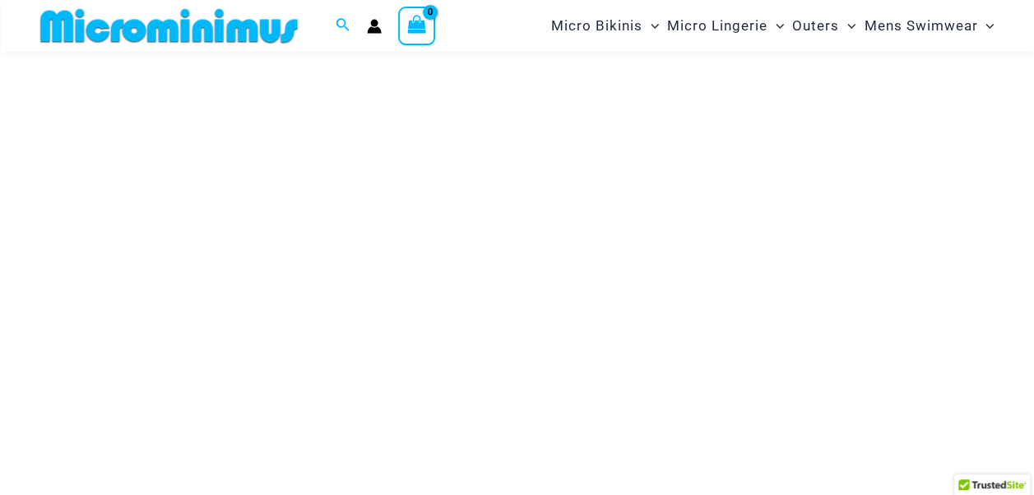
scroll to position [79, 0]
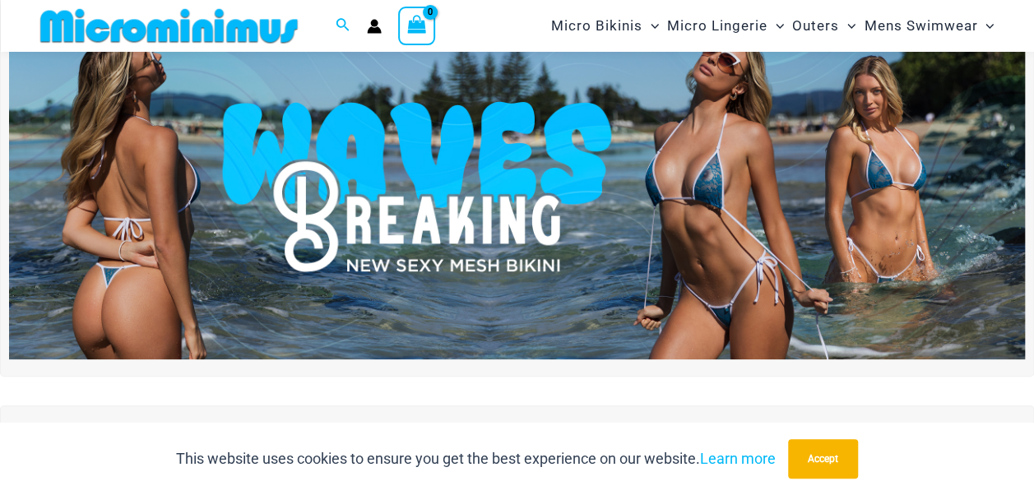
drag, startPoint x: 0, startPoint y: 0, endPoint x: 354, endPoint y: 232, distance: 422.8
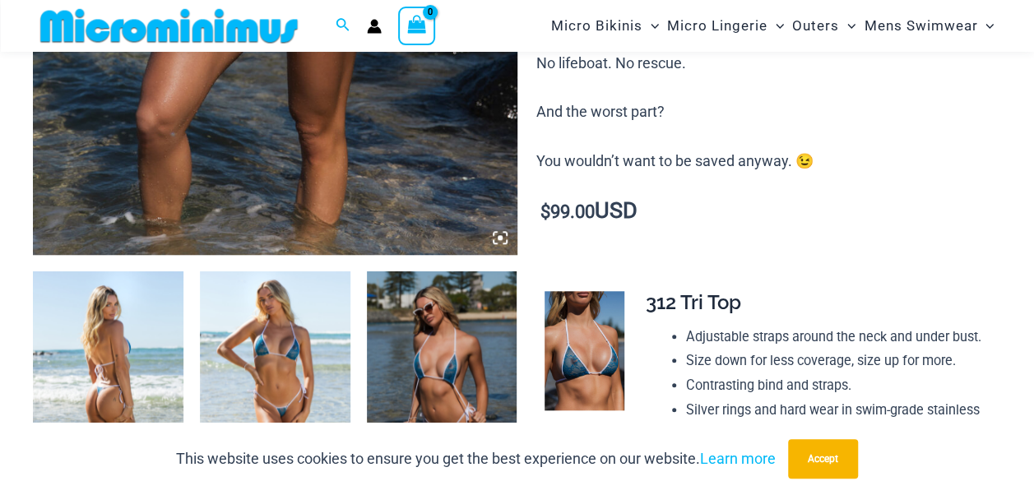
scroll to position [792, 0]
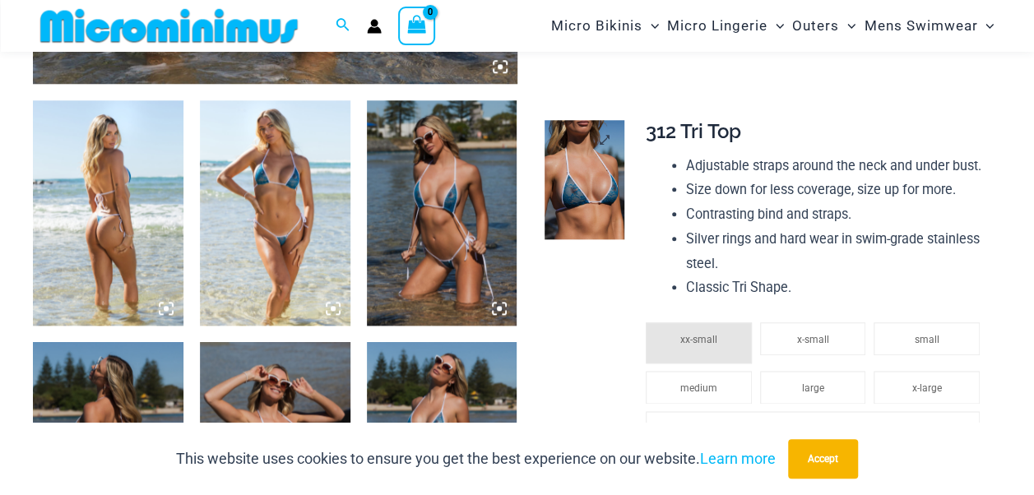
click at [574, 148] on img at bounding box center [584, 179] width 80 height 119
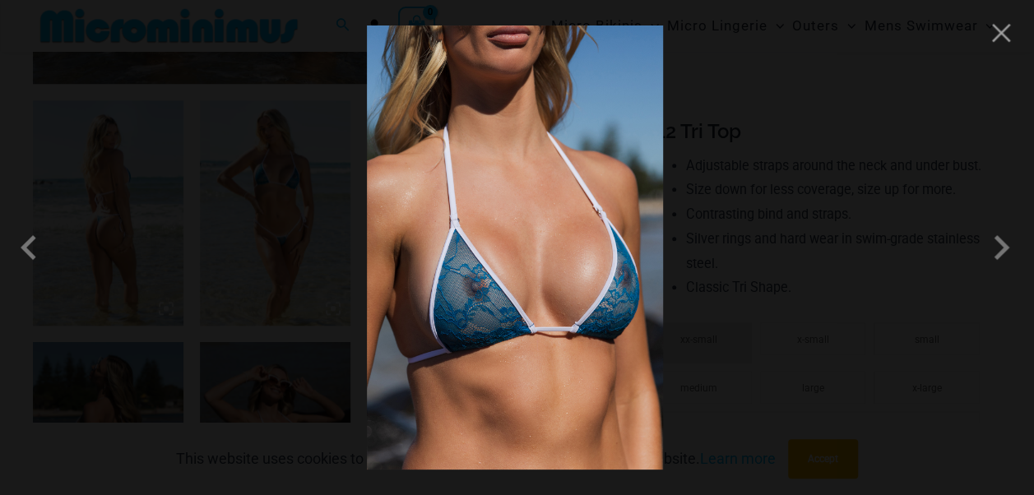
drag, startPoint x: 574, startPoint y: 148, endPoint x: 480, endPoint y: 188, distance: 102.0
click at [480, 188] on img at bounding box center [515, 247] width 296 height 444
click at [1008, 255] on span at bounding box center [1000, 247] width 49 height 49
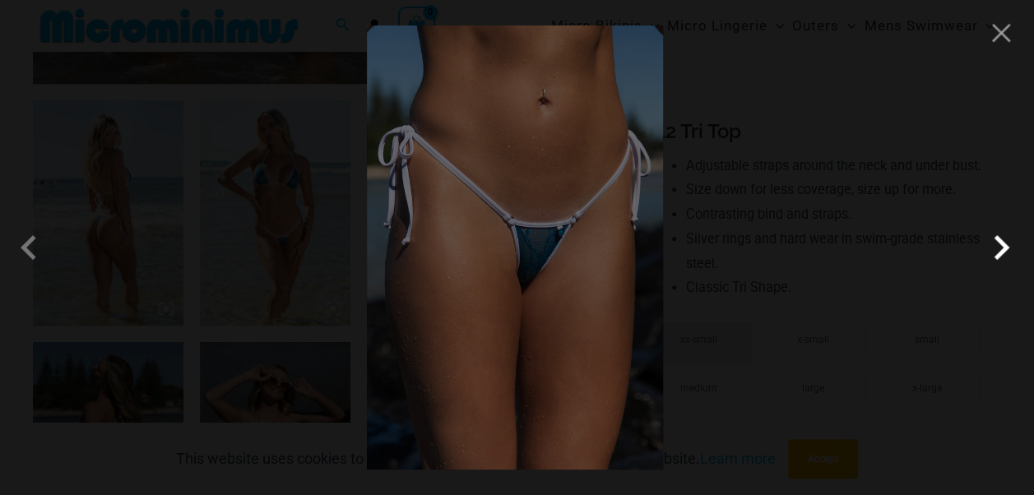
click at [1008, 255] on span at bounding box center [1000, 247] width 49 height 49
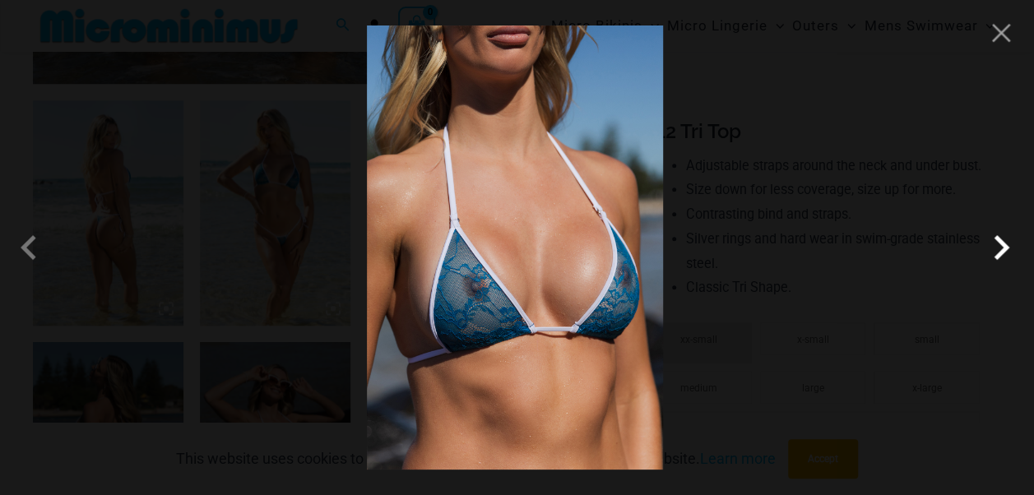
click at [1008, 255] on span at bounding box center [1000, 247] width 49 height 49
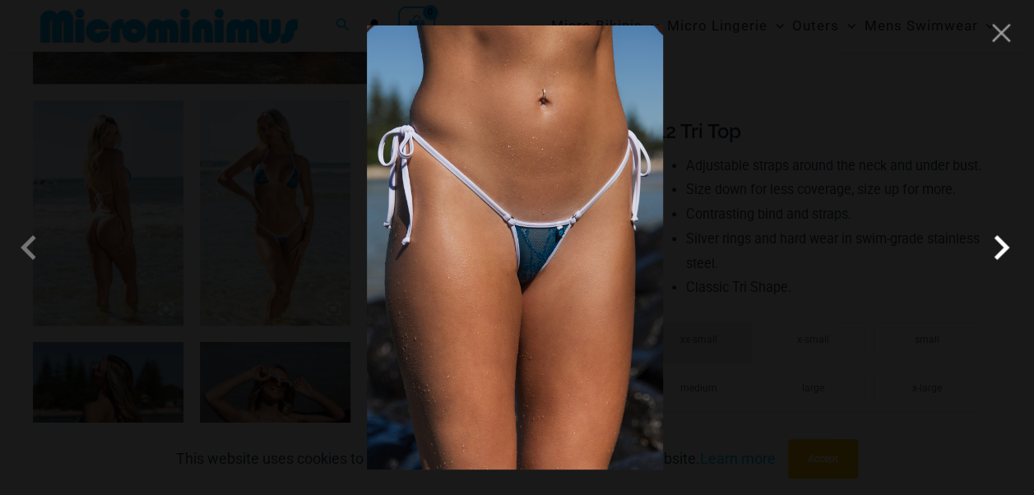
click at [1002, 253] on span at bounding box center [1000, 247] width 49 height 49
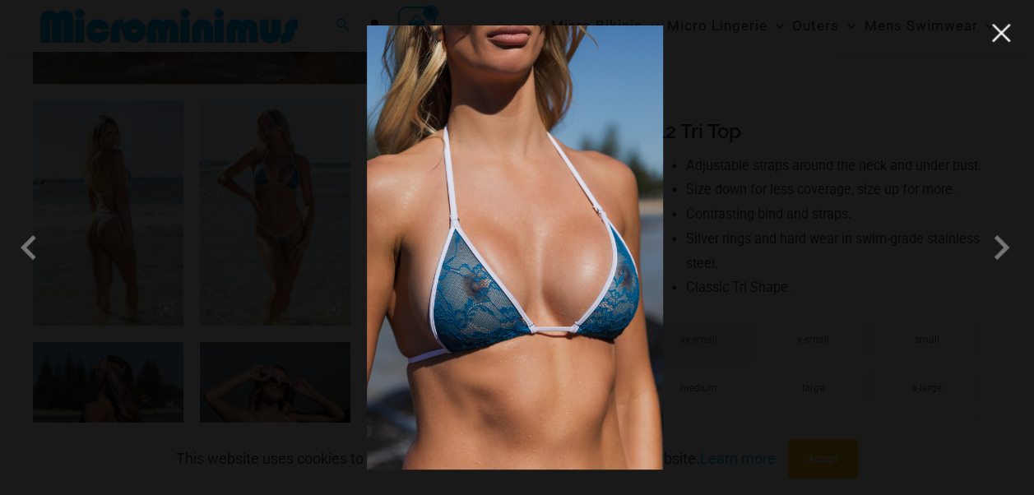
click at [1003, 42] on button "Close" at bounding box center [1000, 33] width 25 height 25
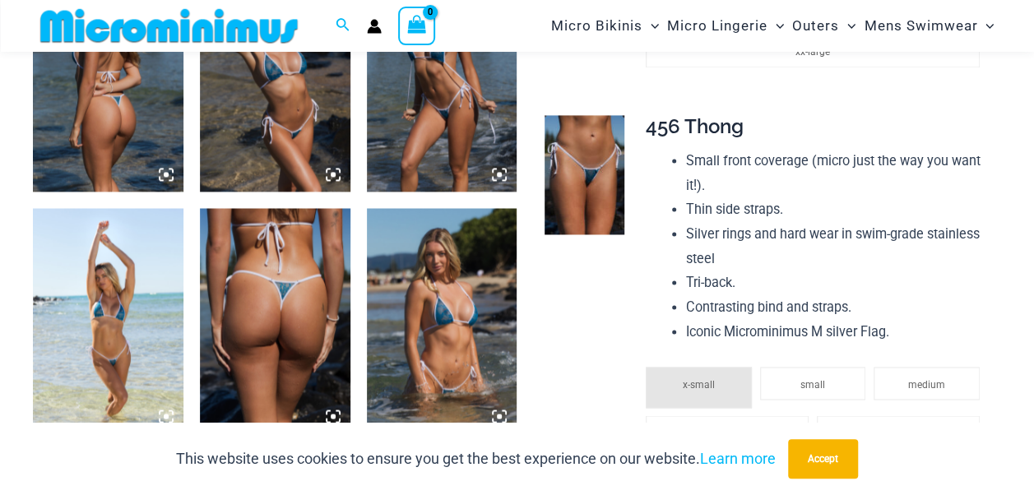
scroll to position [1172, 0]
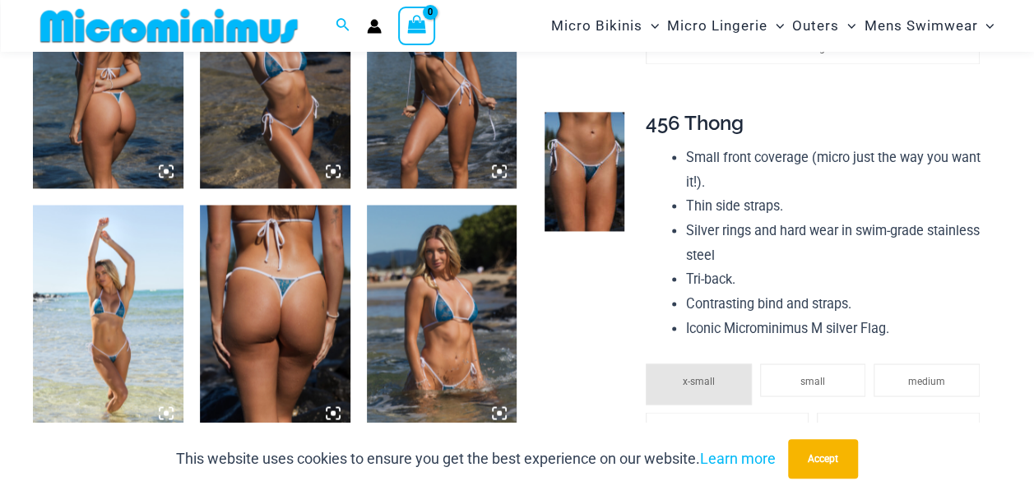
click at [437, 308] on img at bounding box center [442, 317] width 150 height 225
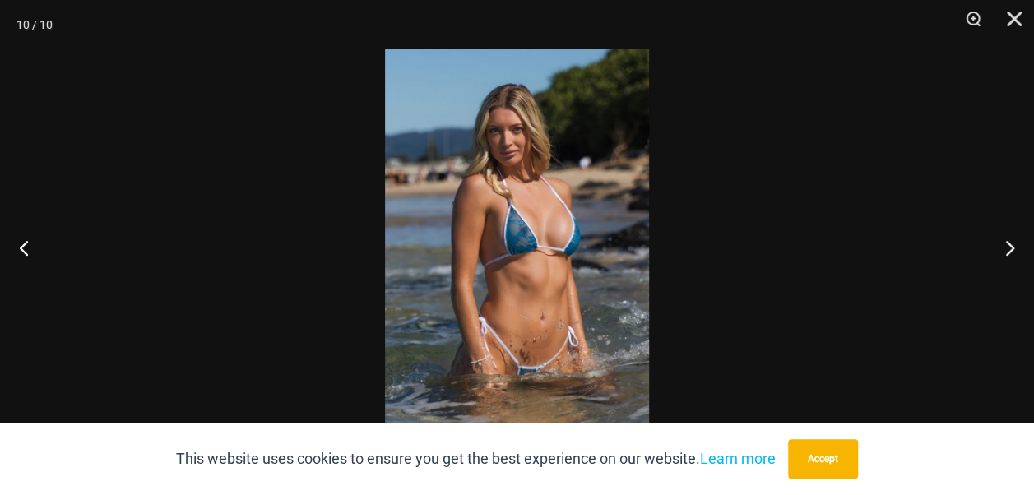
click at [508, 249] on img at bounding box center [517, 247] width 264 height 396
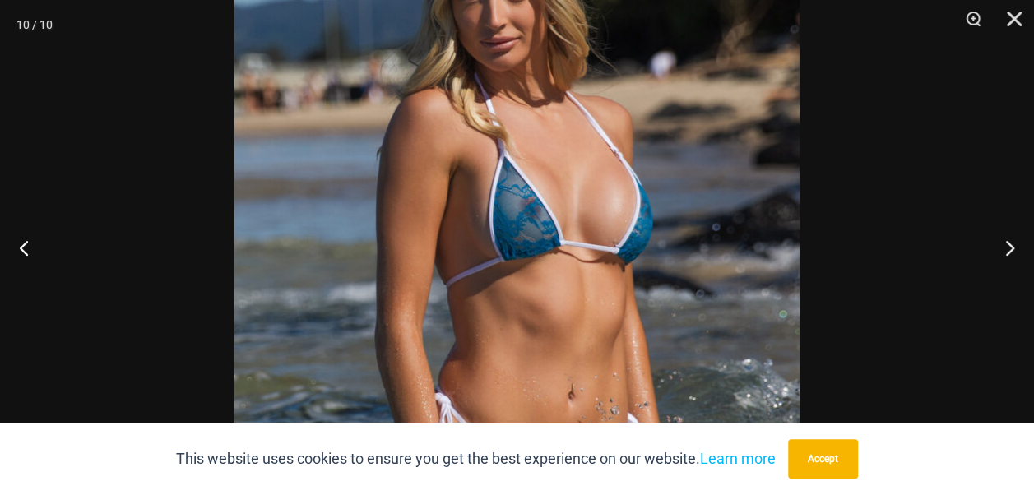
click at [508, 249] on img at bounding box center [516, 245] width 565 height 847
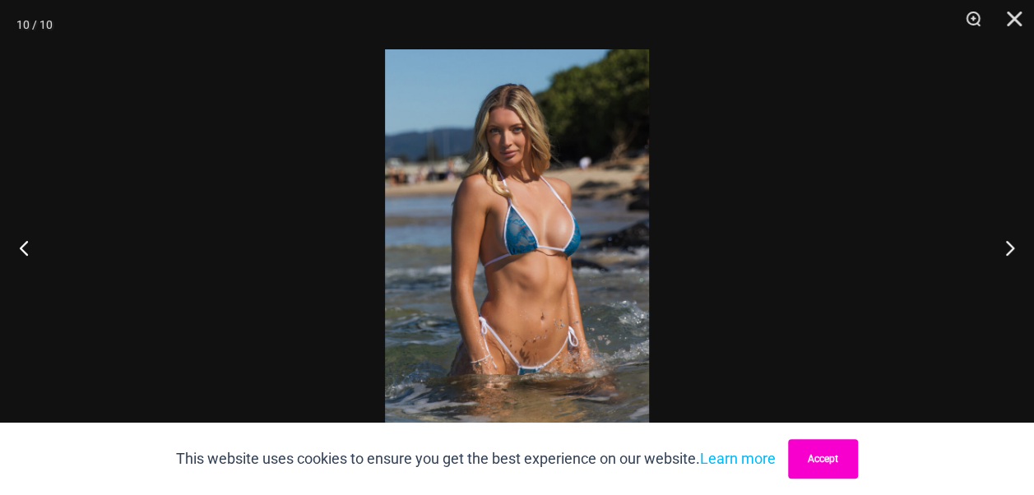
click at [825, 472] on button "Accept" at bounding box center [823, 458] width 70 height 39
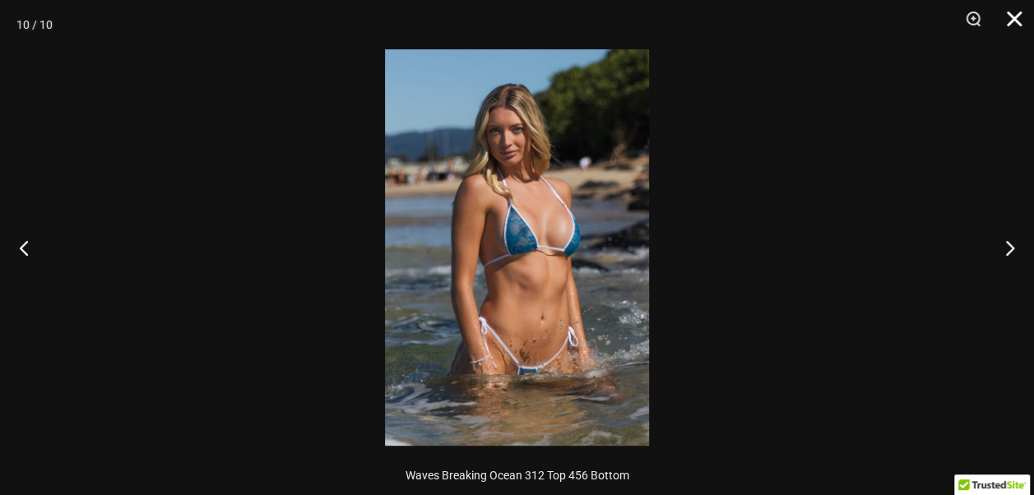
click at [1003, 21] on button "Close" at bounding box center [1008, 24] width 41 height 49
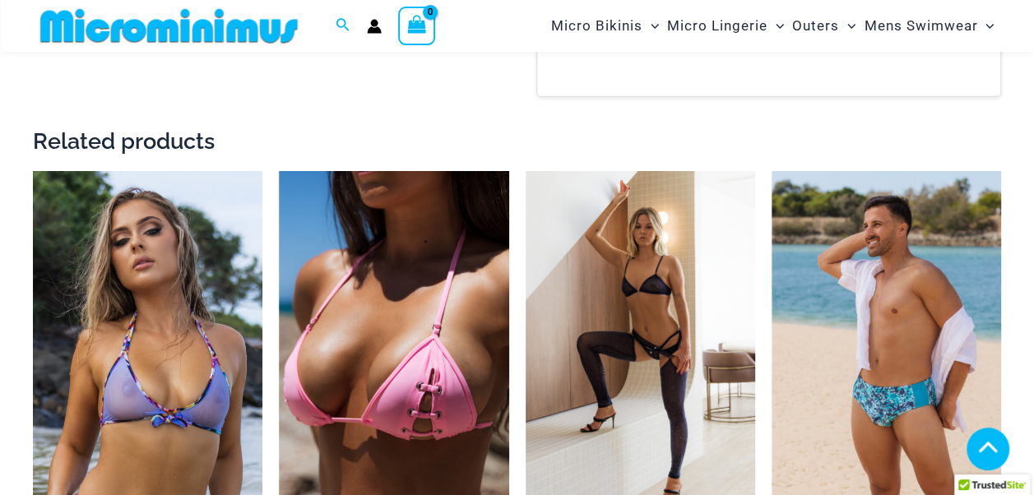
scroll to position [2434, 0]
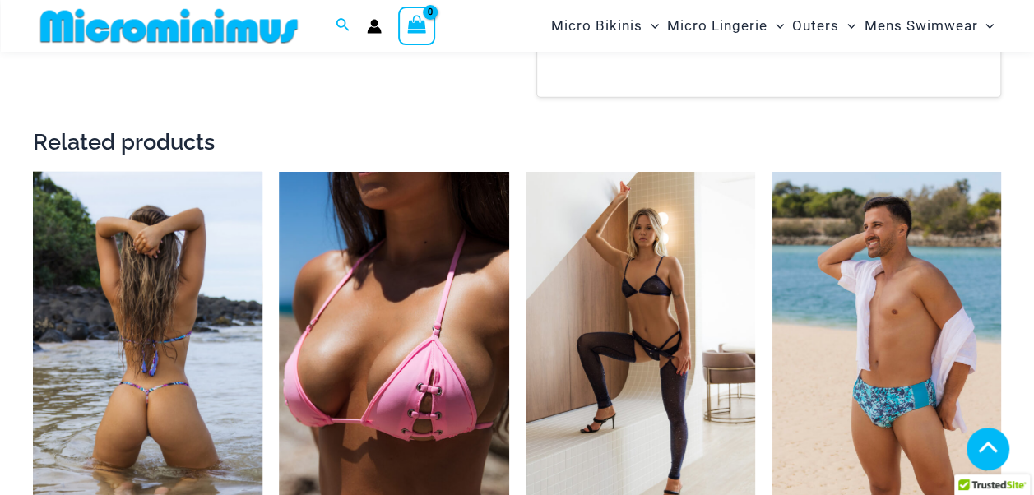
click at [169, 308] on img at bounding box center [147, 344] width 229 height 345
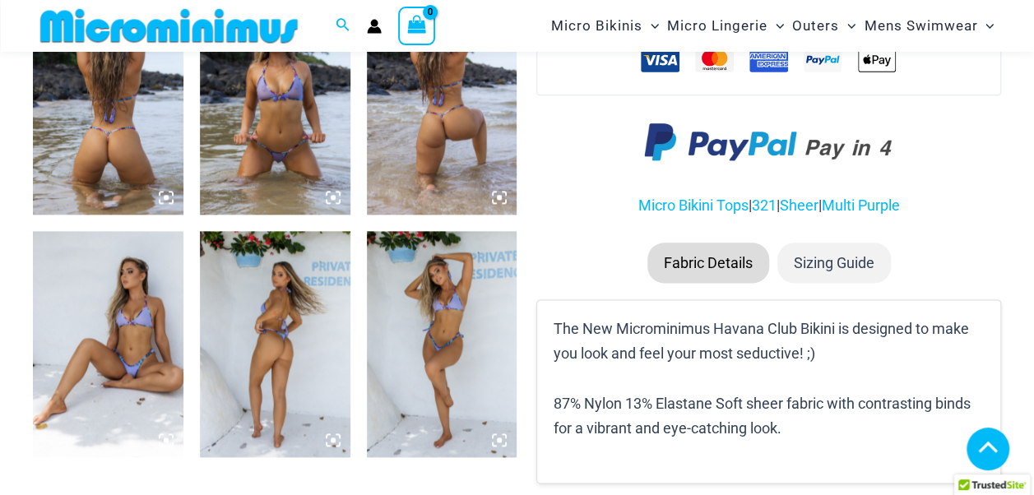
scroll to position [905, 0]
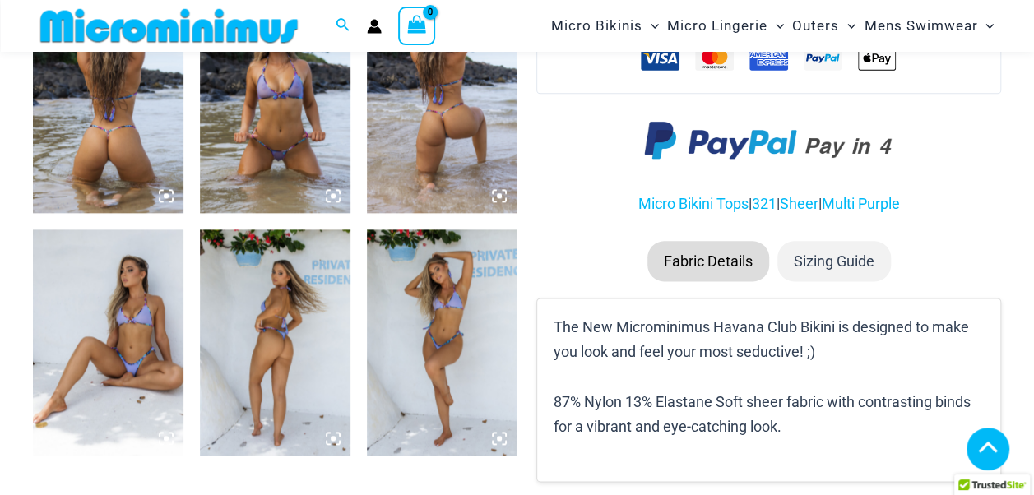
click at [441, 115] on img at bounding box center [442, 100] width 150 height 225
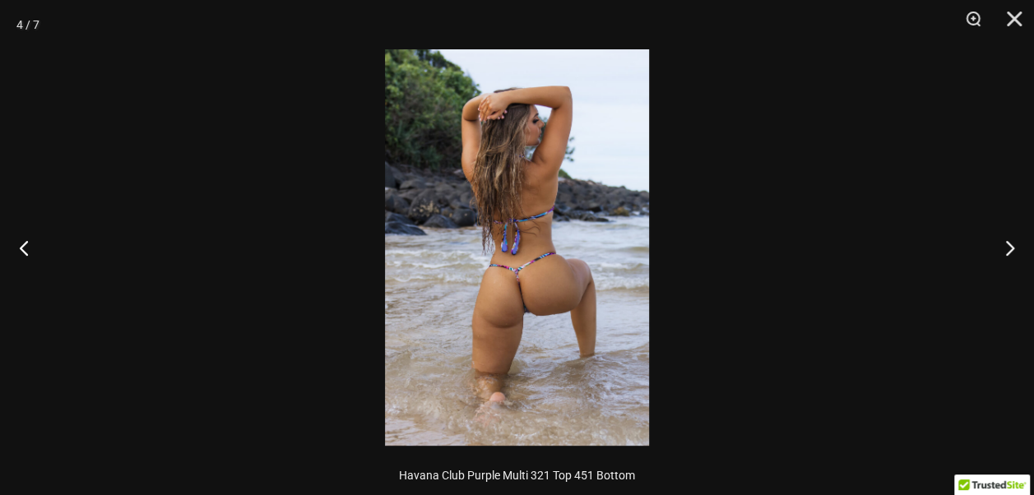
click at [511, 294] on img at bounding box center [517, 247] width 264 height 396
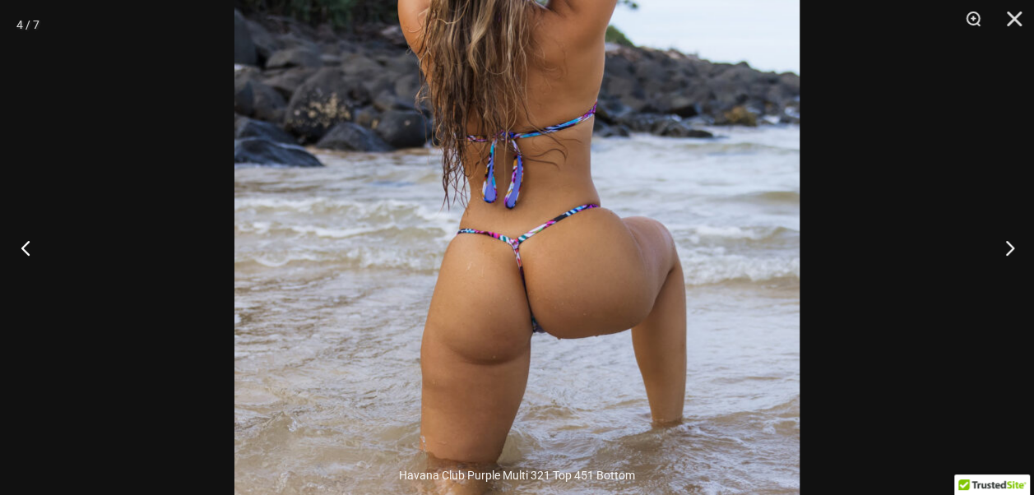
click at [37, 242] on button "Previous" at bounding box center [31, 247] width 62 height 82
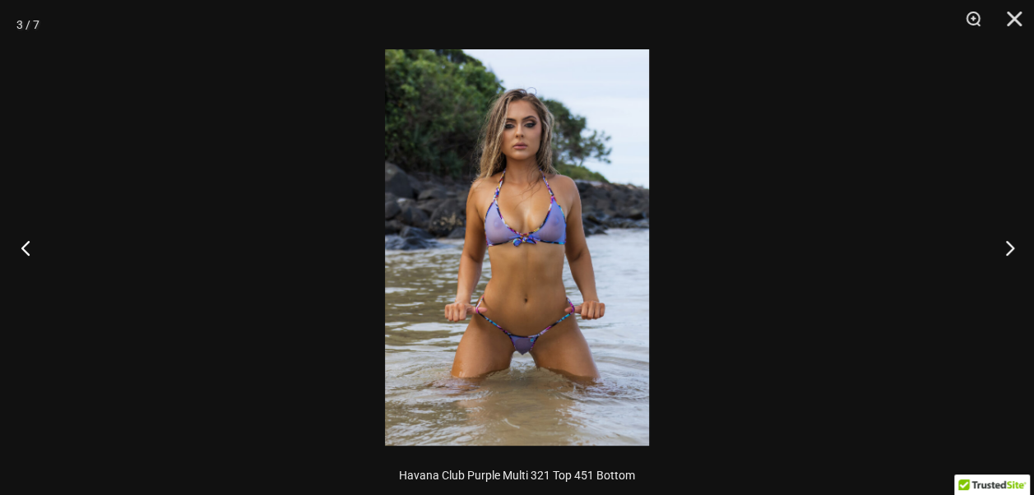
click at [37, 242] on button "Previous" at bounding box center [31, 247] width 62 height 82
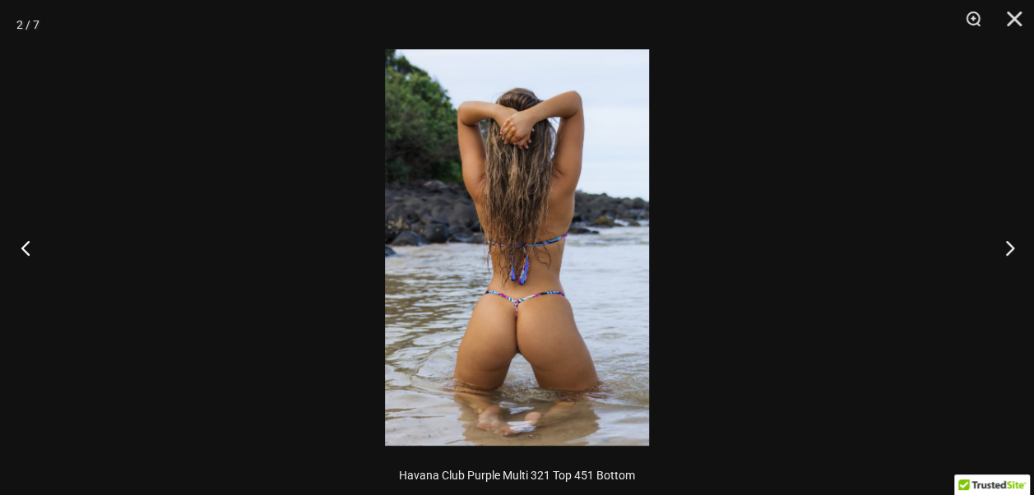
click at [37, 242] on button "Previous" at bounding box center [31, 247] width 62 height 82
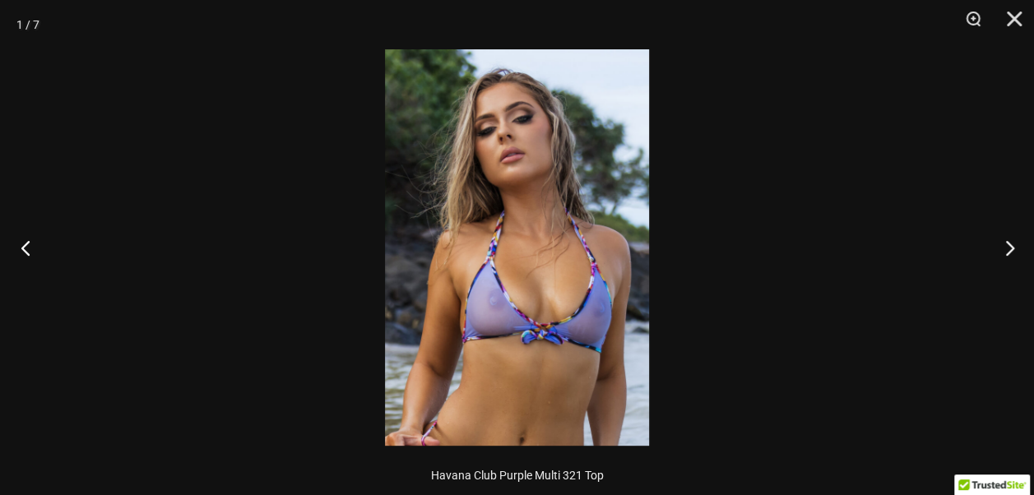
click at [37, 242] on button "Previous" at bounding box center [31, 247] width 62 height 82
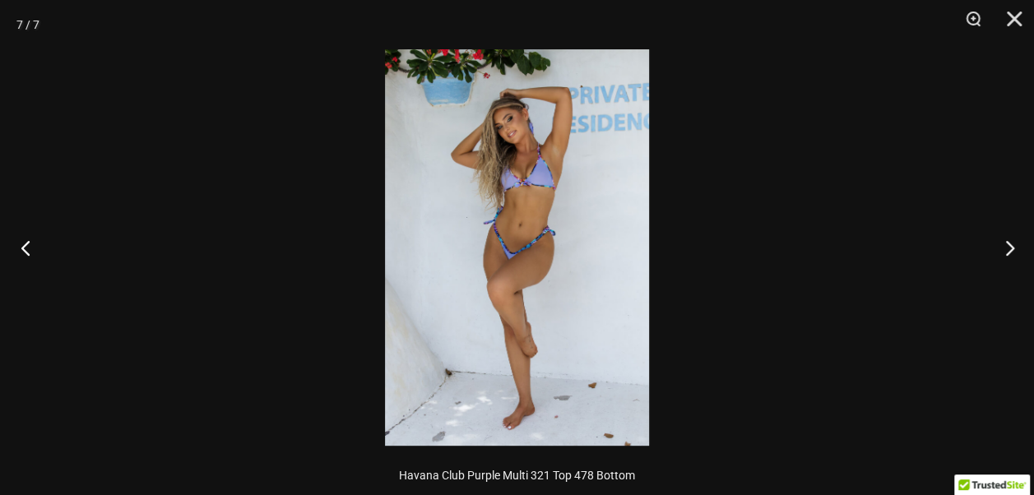
click at [37, 242] on button "Previous" at bounding box center [31, 247] width 62 height 82
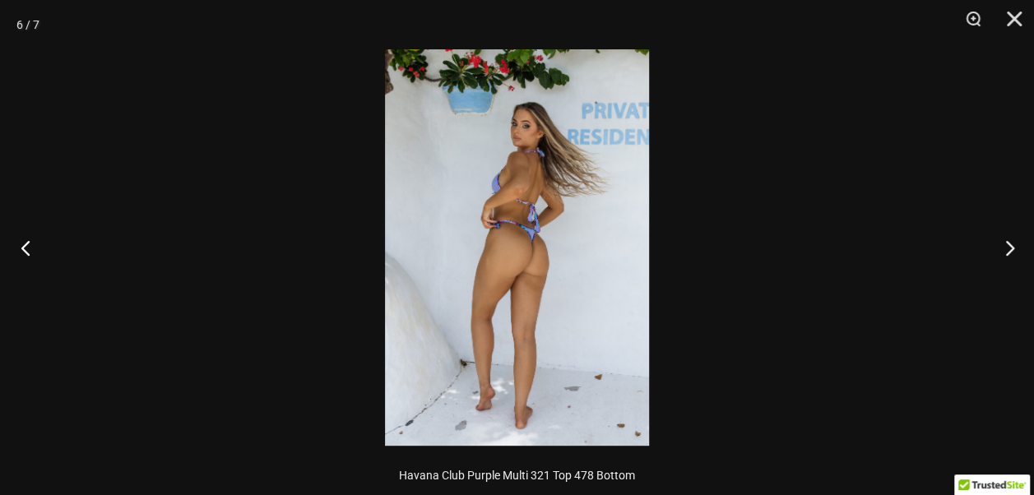
click at [37, 242] on button "Previous" at bounding box center [31, 247] width 62 height 82
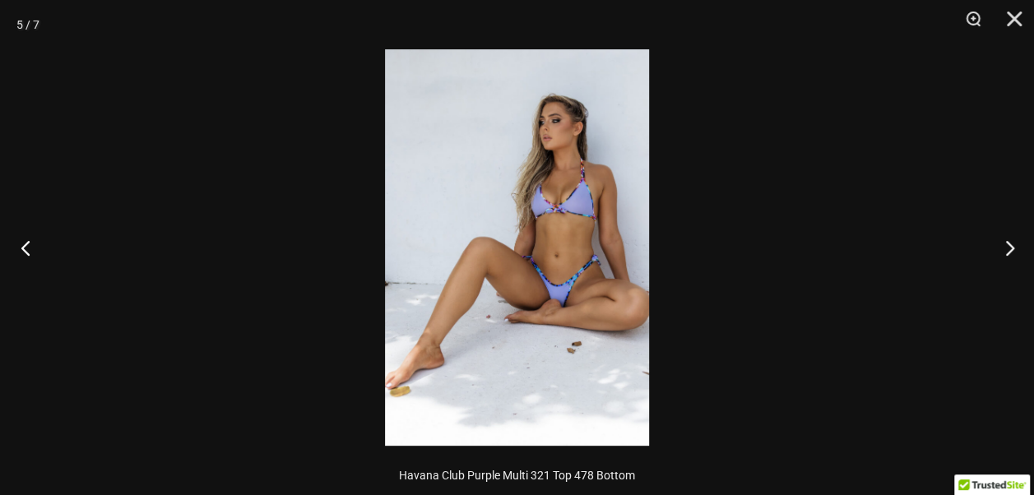
click at [37, 242] on button "Previous" at bounding box center [31, 247] width 62 height 82
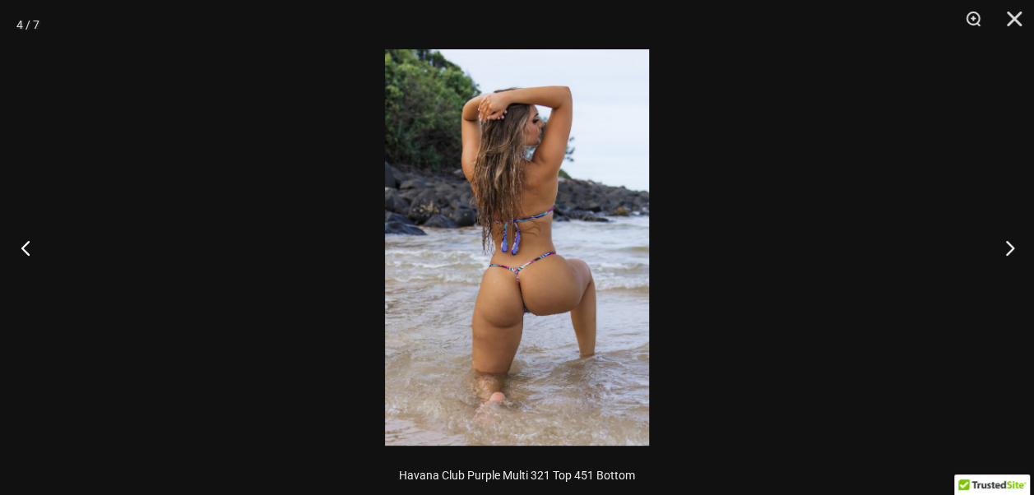
click at [37, 242] on button "Previous" at bounding box center [31, 247] width 62 height 82
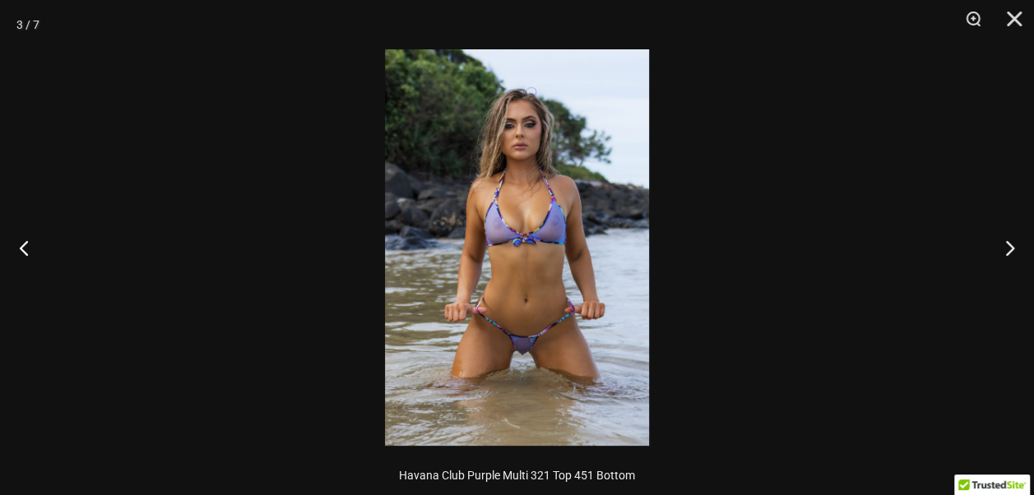
click at [522, 214] on img at bounding box center [517, 247] width 264 height 396
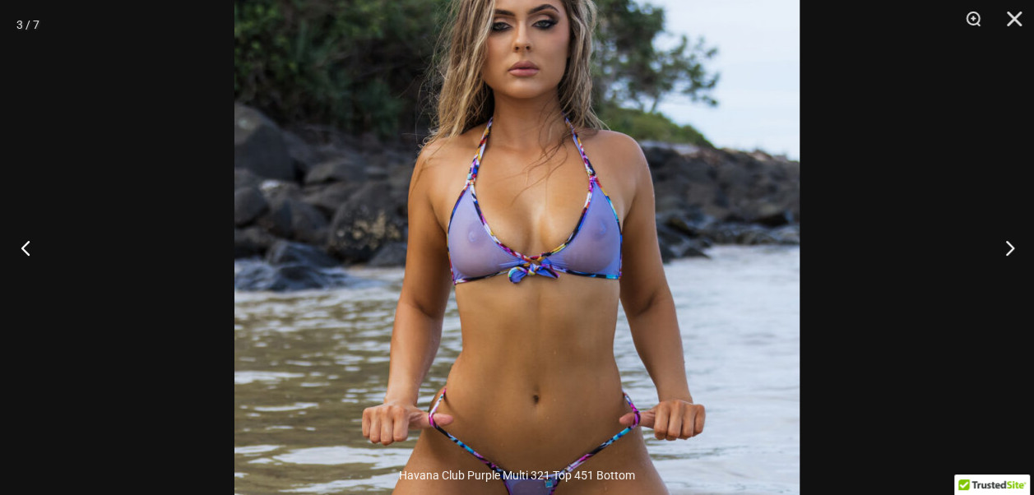
click at [30, 251] on button "Previous" at bounding box center [31, 247] width 62 height 82
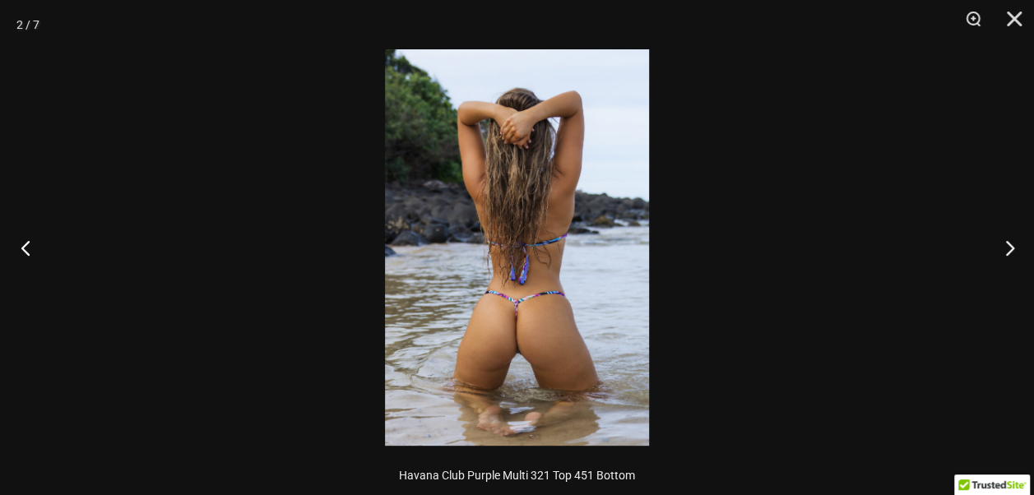
click at [30, 251] on button "Previous" at bounding box center [31, 247] width 62 height 82
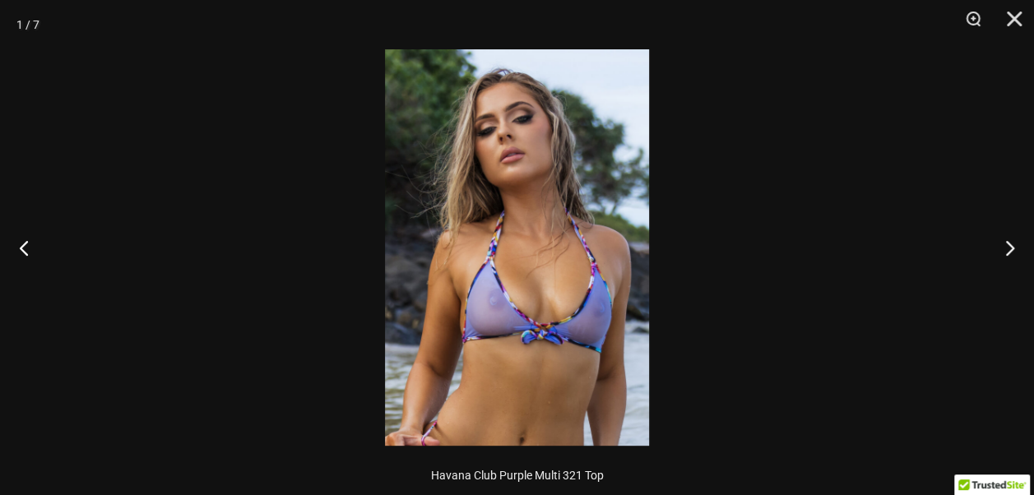
click at [515, 258] on img at bounding box center [517, 247] width 264 height 396
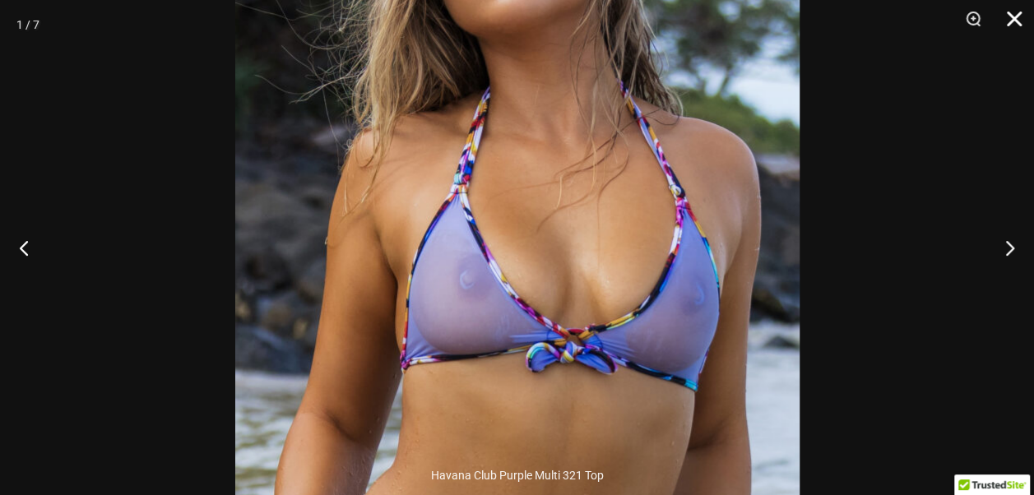
click at [1023, 15] on button "Close" at bounding box center [1008, 24] width 41 height 49
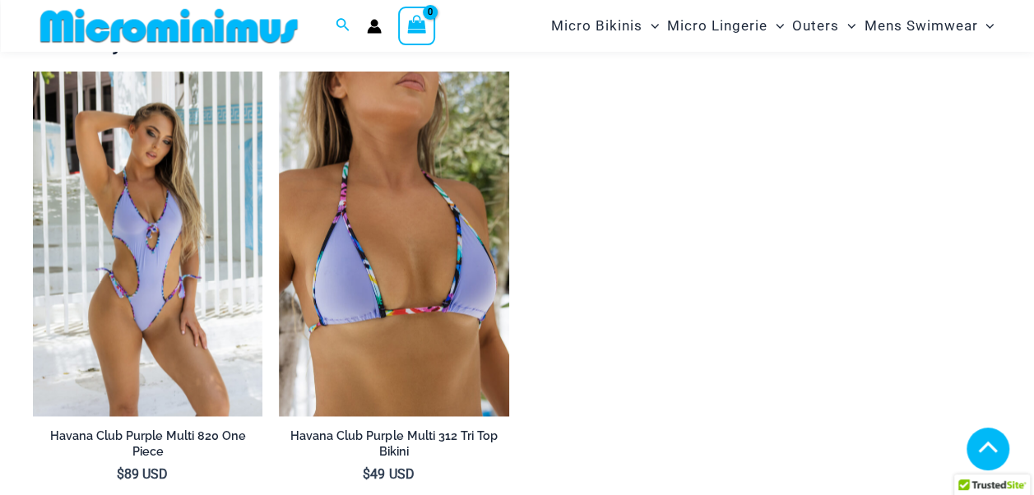
scroll to position [1412, 0]
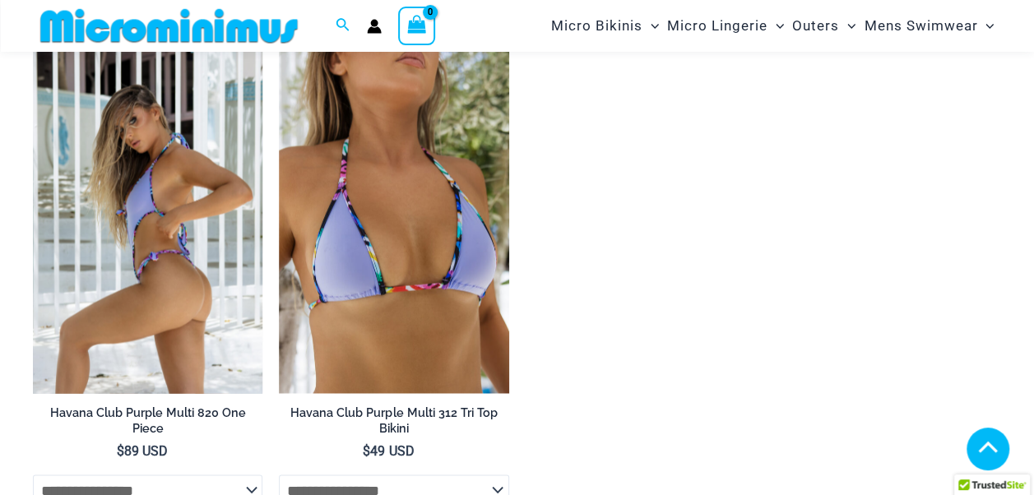
click at [157, 227] on img at bounding box center [147, 221] width 229 height 345
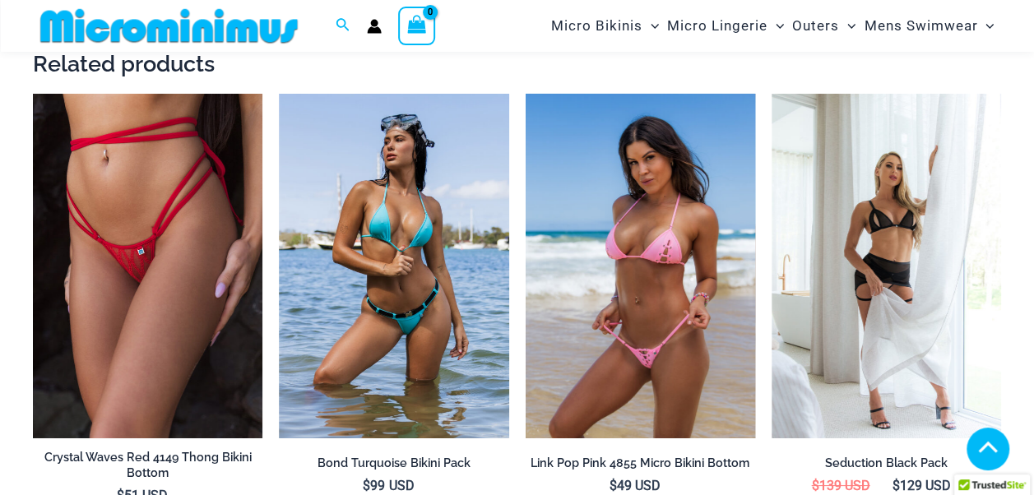
scroll to position [2905, 0]
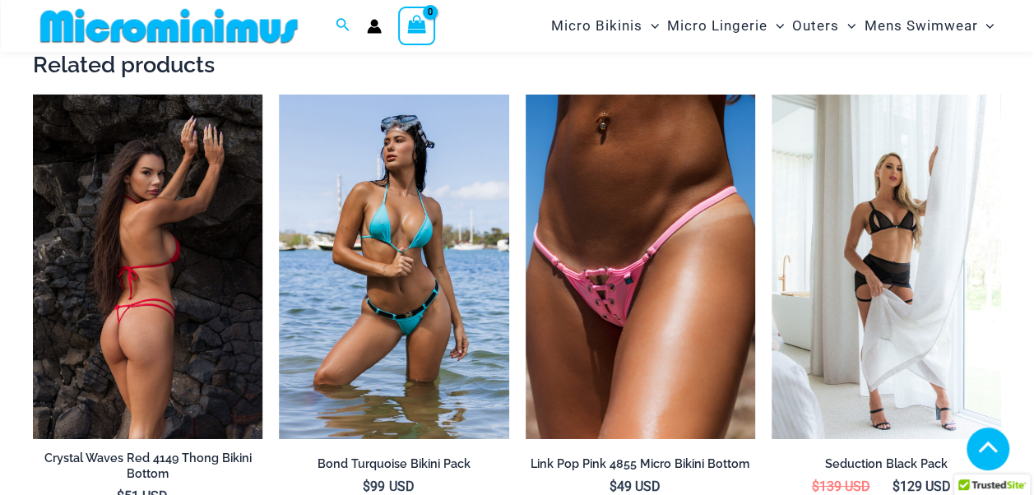
click at [133, 197] on img at bounding box center [147, 267] width 229 height 345
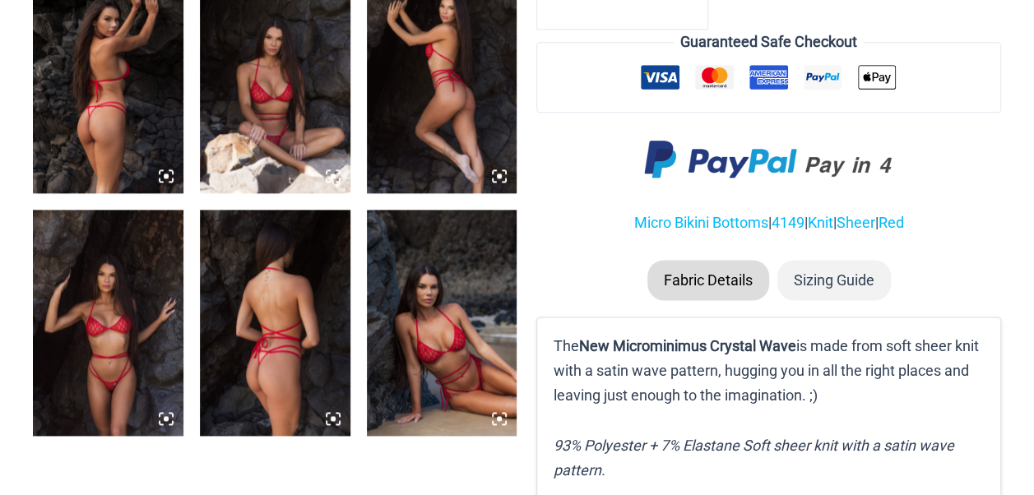
scroll to position [940, 0]
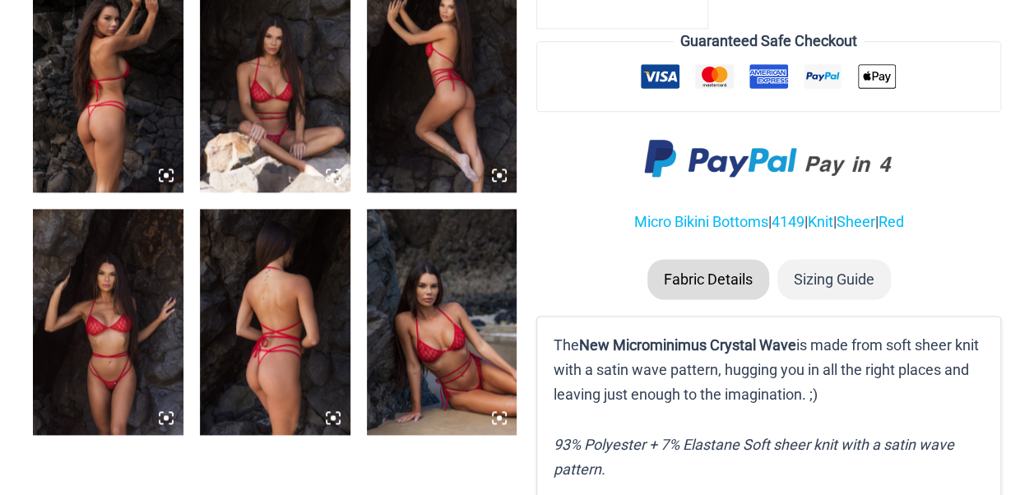
click at [444, 339] on img at bounding box center [442, 321] width 150 height 225
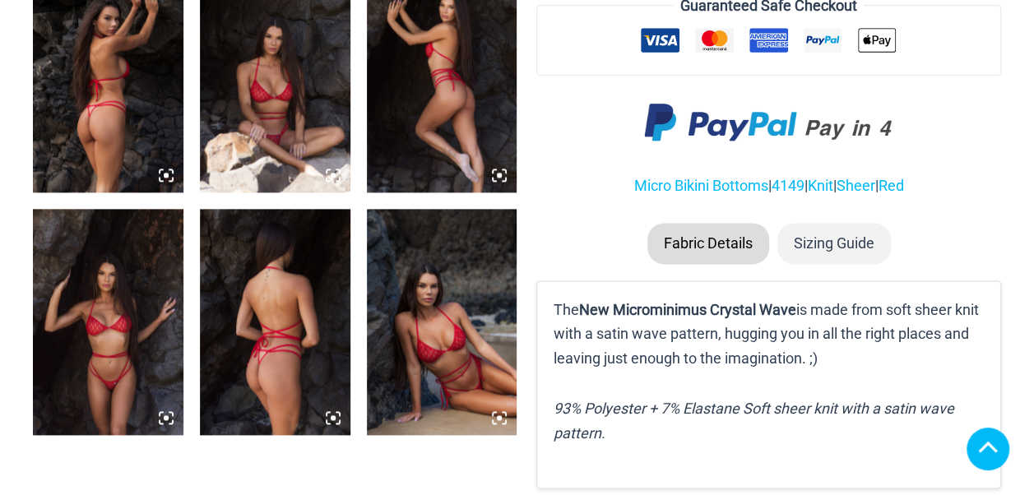
scroll to position [930, 0]
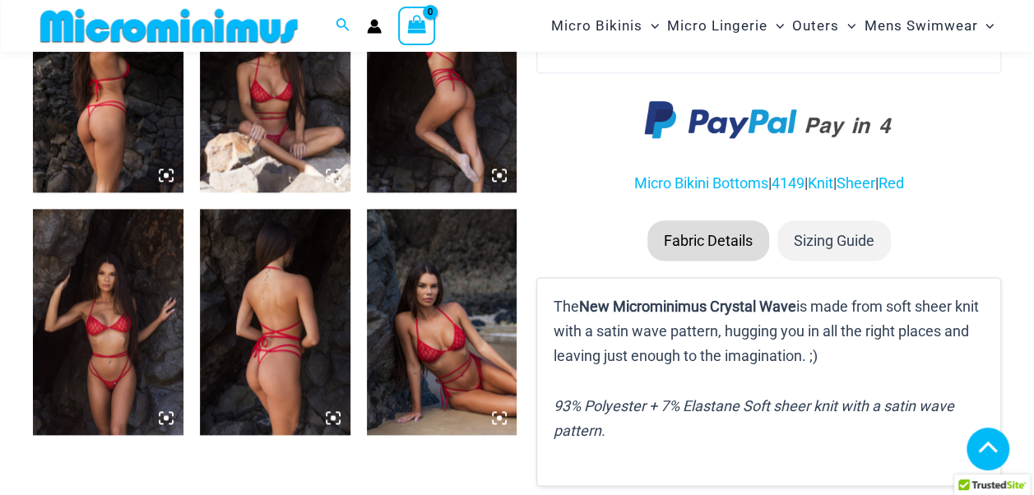
click at [426, 322] on img at bounding box center [442, 321] width 150 height 225
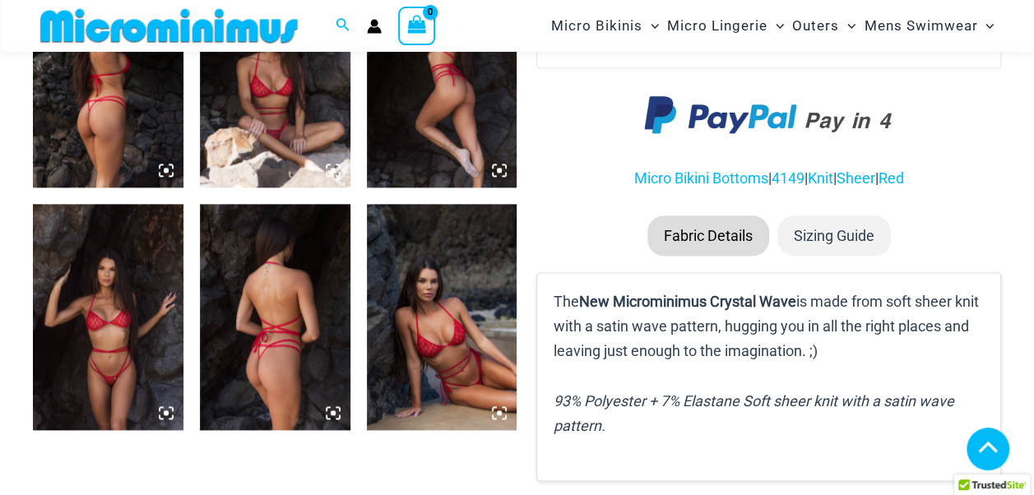
click at [411, 311] on img at bounding box center [442, 316] width 150 height 225
click at [409, 307] on img at bounding box center [442, 316] width 150 height 225
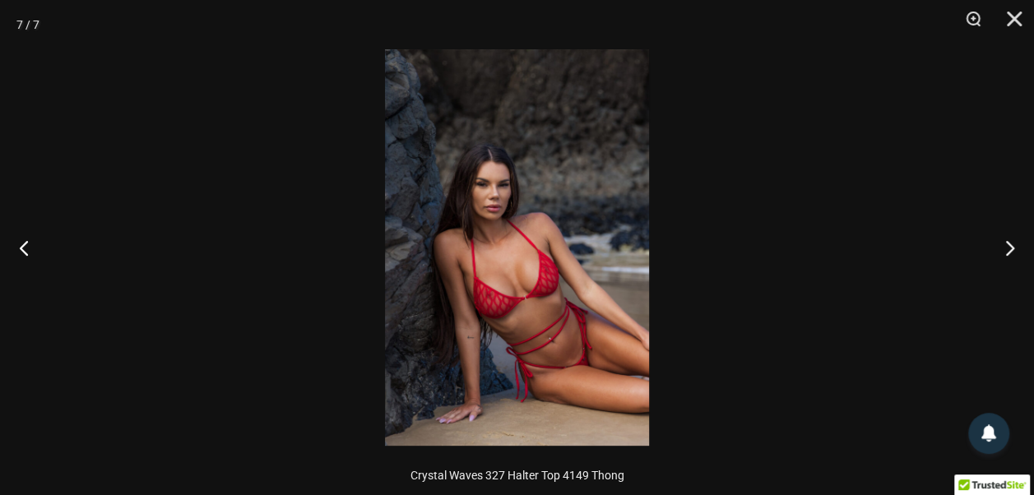
click at [516, 275] on img at bounding box center [517, 247] width 264 height 396
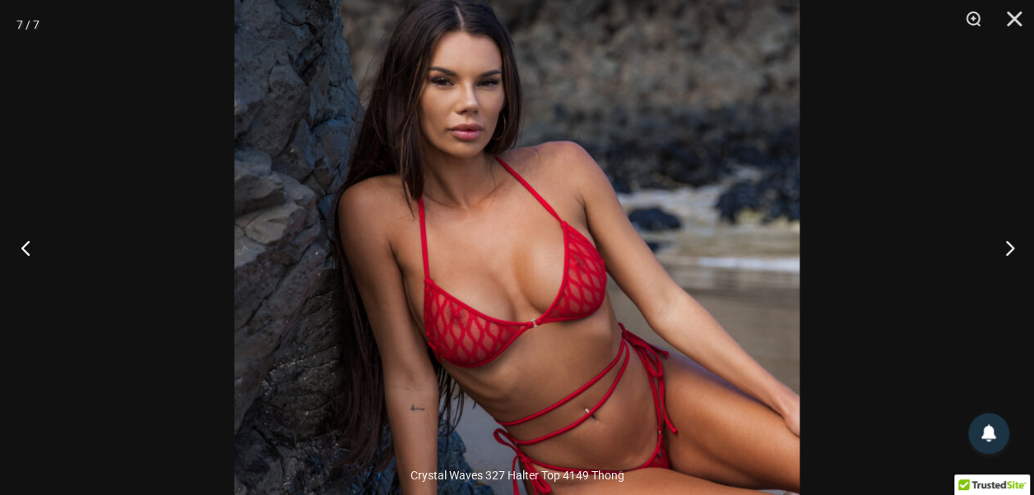
click at [23, 247] on button "Previous" at bounding box center [31, 247] width 62 height 82
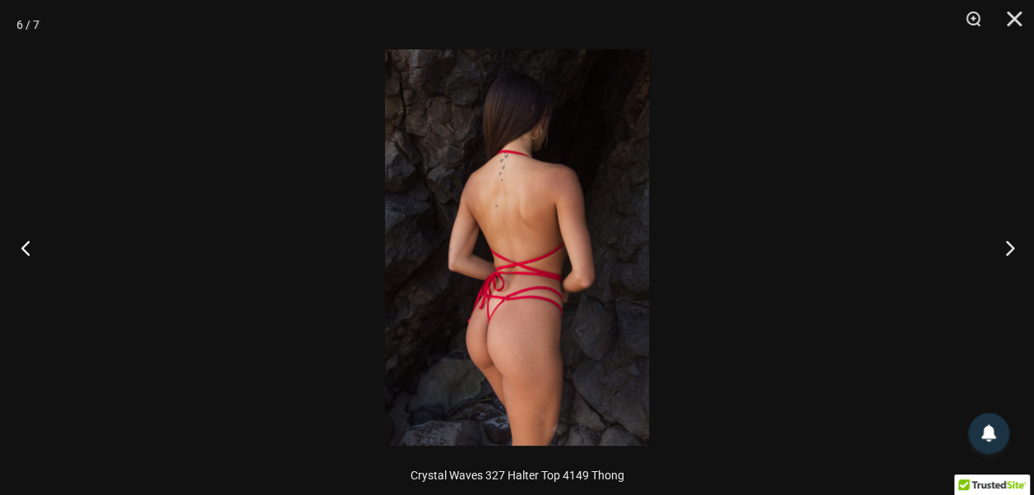
click at [23, 247] on button "Previous" at bounding box center [31, 247] width 62 height 82
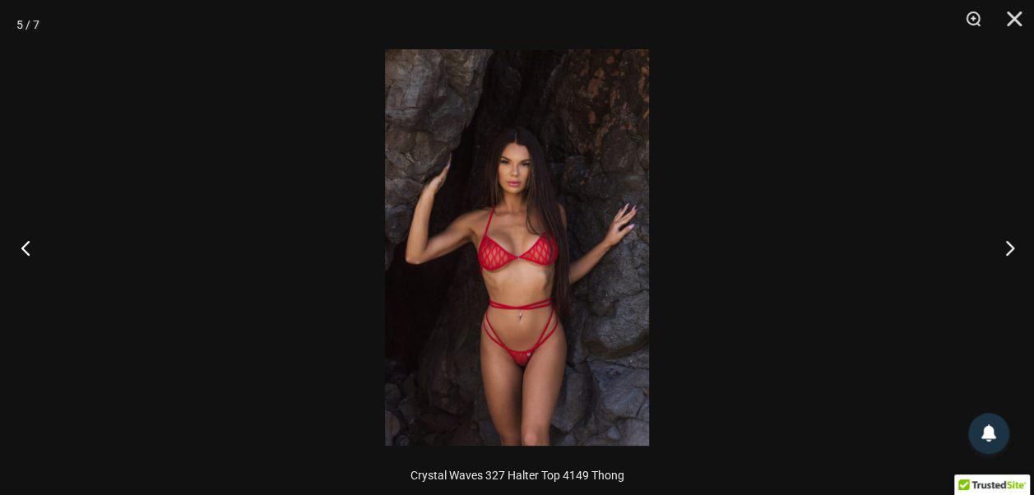
click at [23, 247] on button "Previous" at bounding box center [31, 247] width 62 height 82
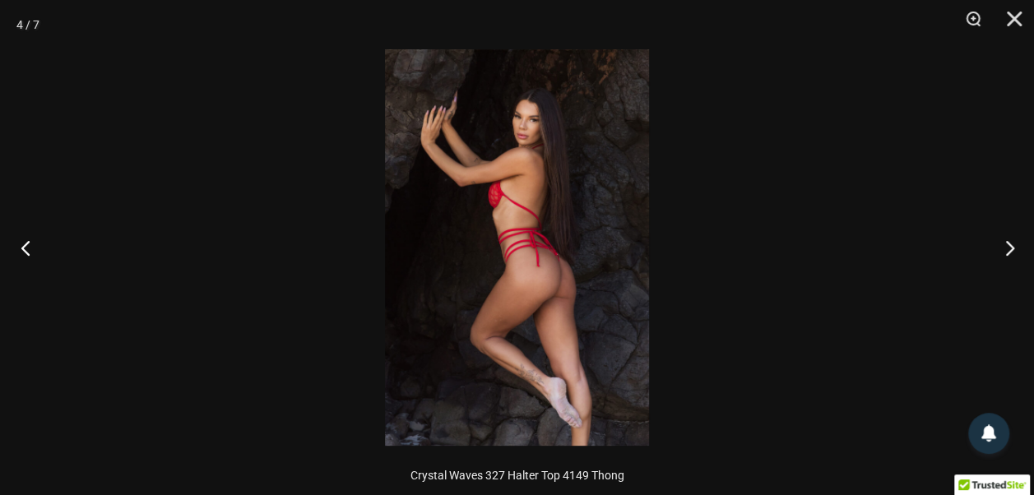
click at [23, 247] on button "Previous" at bounding box center [31, 247] width 62 height 82
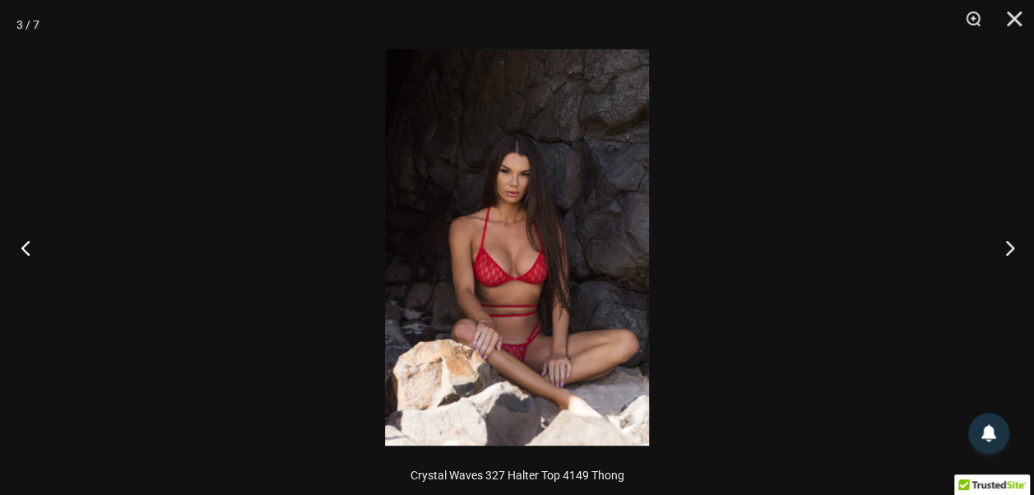
click at [23, 247] on button "Previous" at bounding box center [31, 247] width 62 height 82
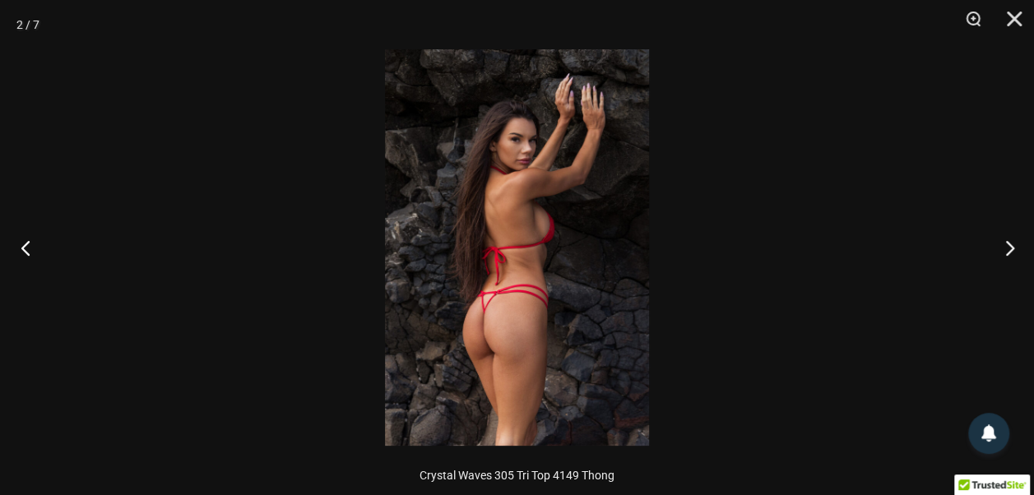
click at [23, 247] on button "Previous" at bounding box center [31, 247] width 62 height 82
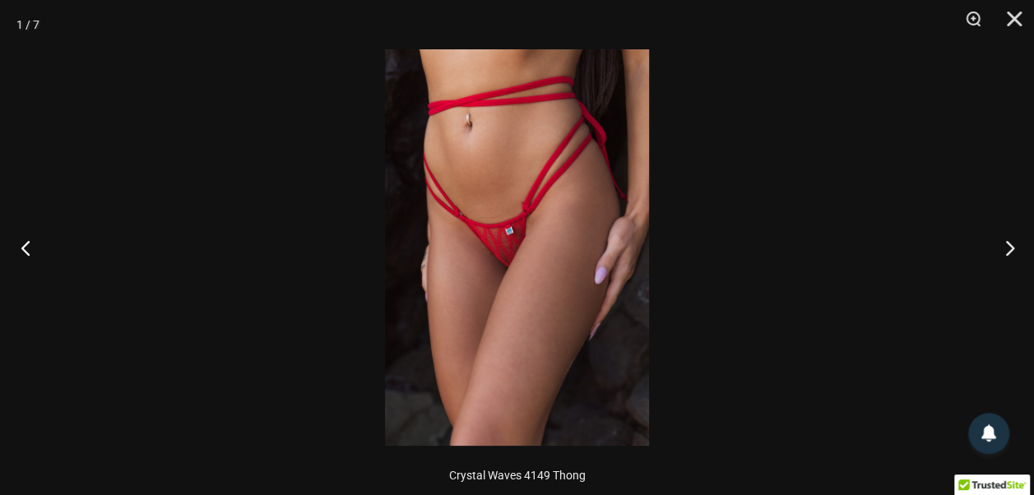
click at [23, 247] on button "Previous" at bounding box center [31, 247] width 62 height 82
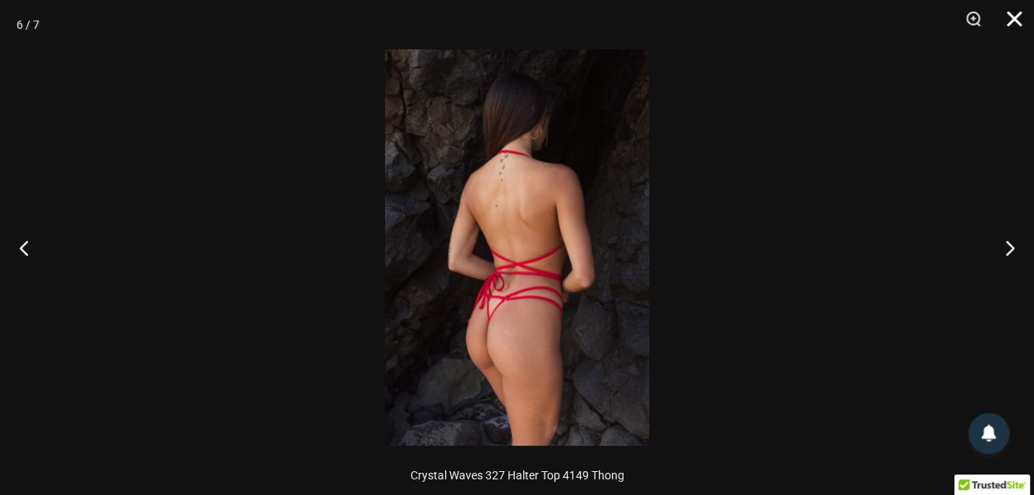
click at [1004, 18] on button "Close" at bounding box center [1008, 24] width 41 height 49
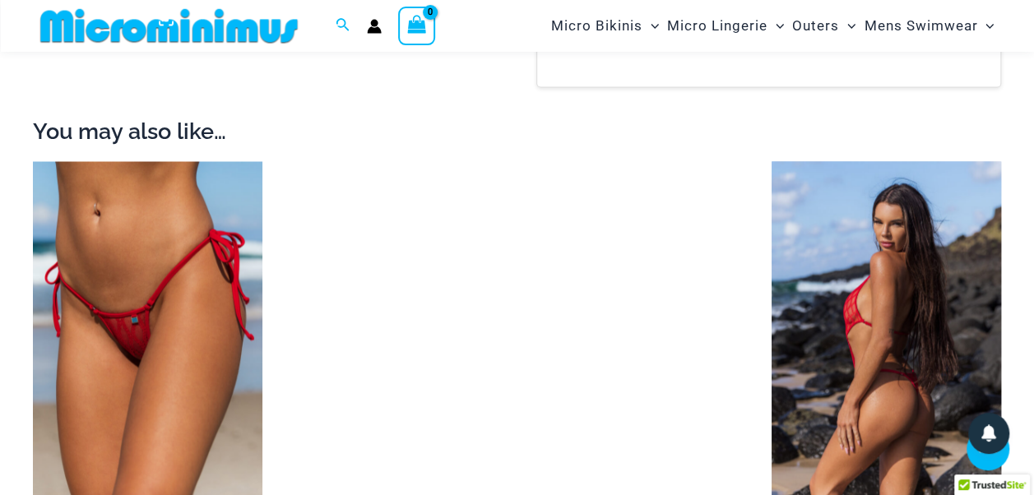
scroll to position [1316, 0]
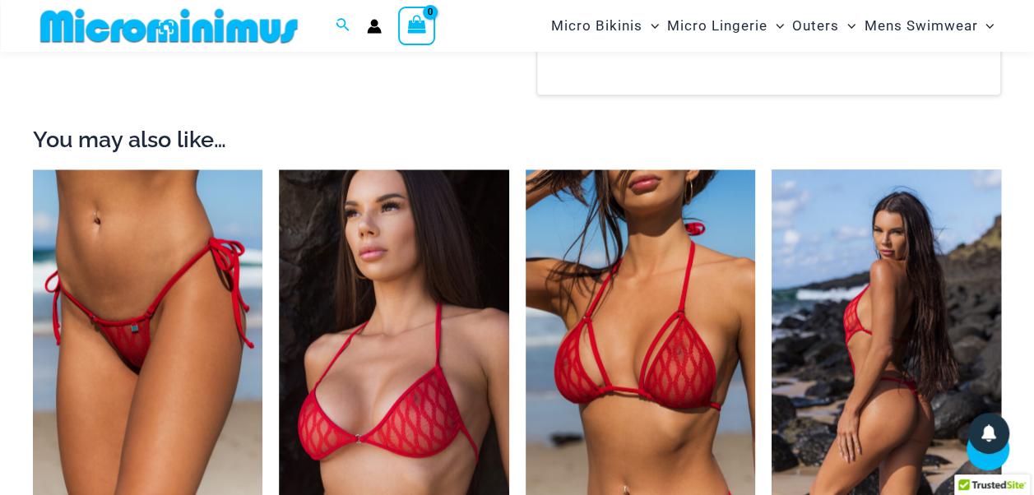
click at [965, 258] on img at bounding box center [885, 341] width 229 height 345
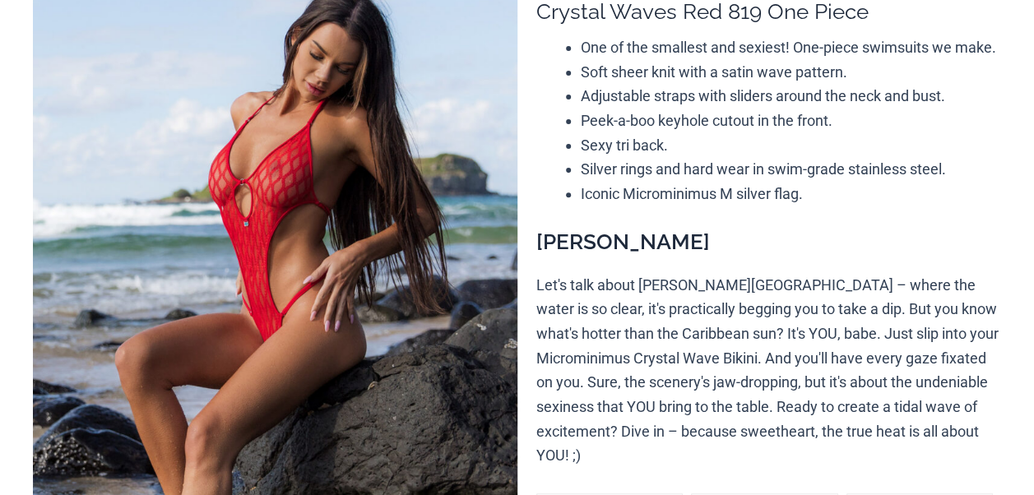
scroll to position [219, 0]
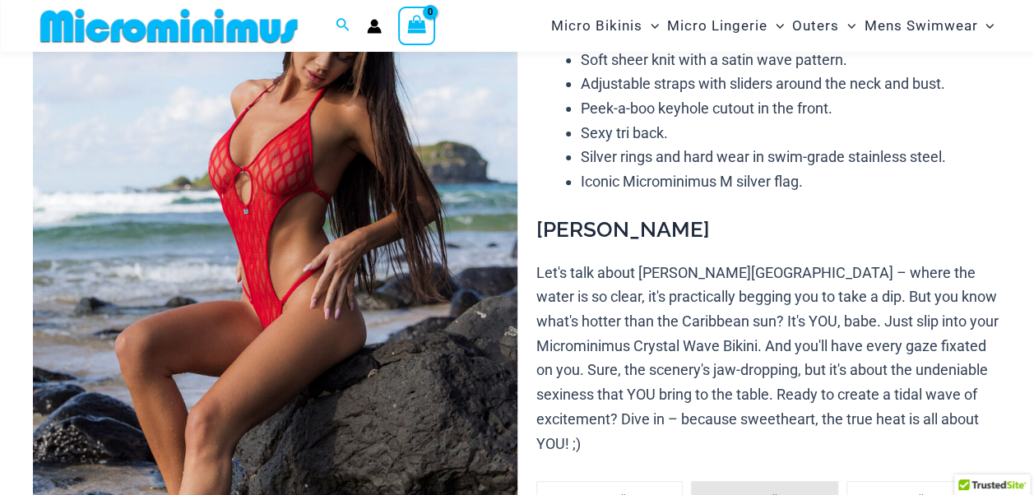
click at [283, 166] on img at bounding box center [275, 299] width 484 height 726
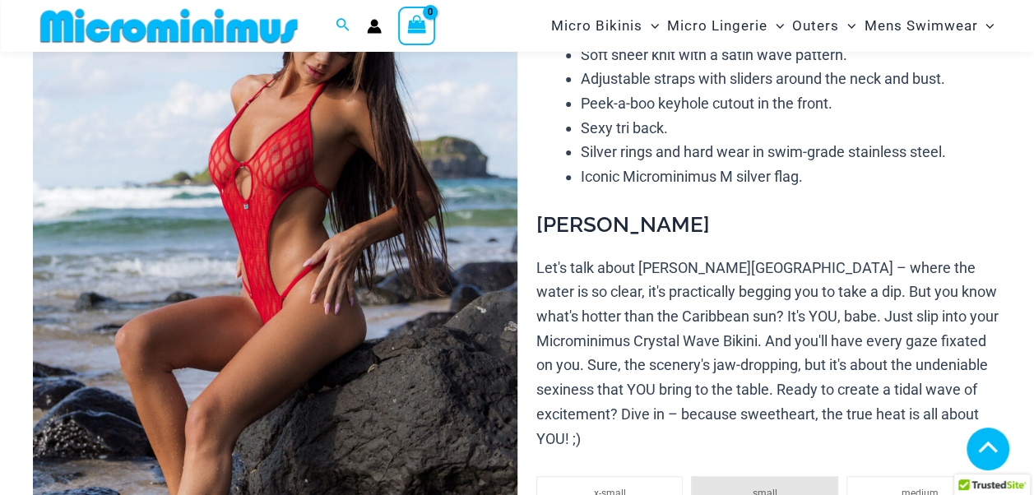
scroll to position [821, 0]
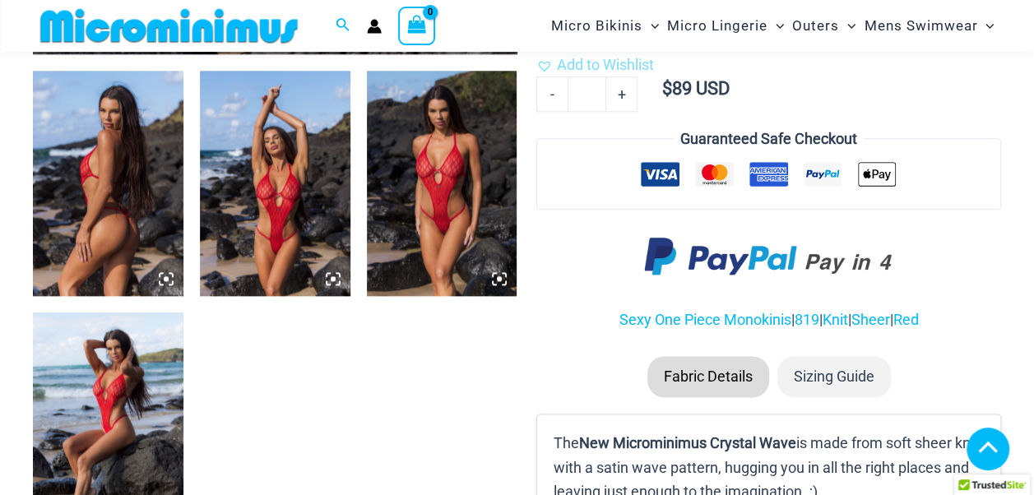
click at [429, 158] on img at bounding box center [442, 183] width 150 height 225
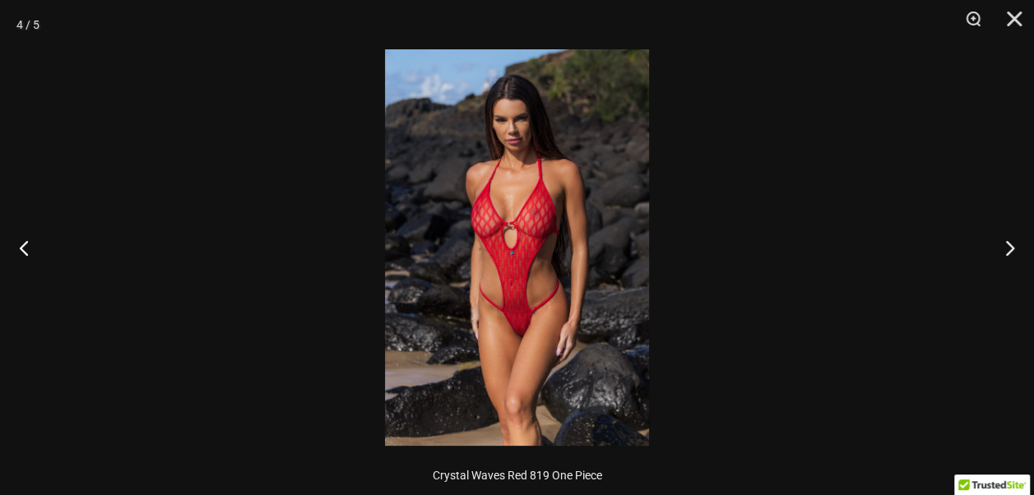
click at [516, 238] on img at bounding box center [517, 247] width 264 height 396
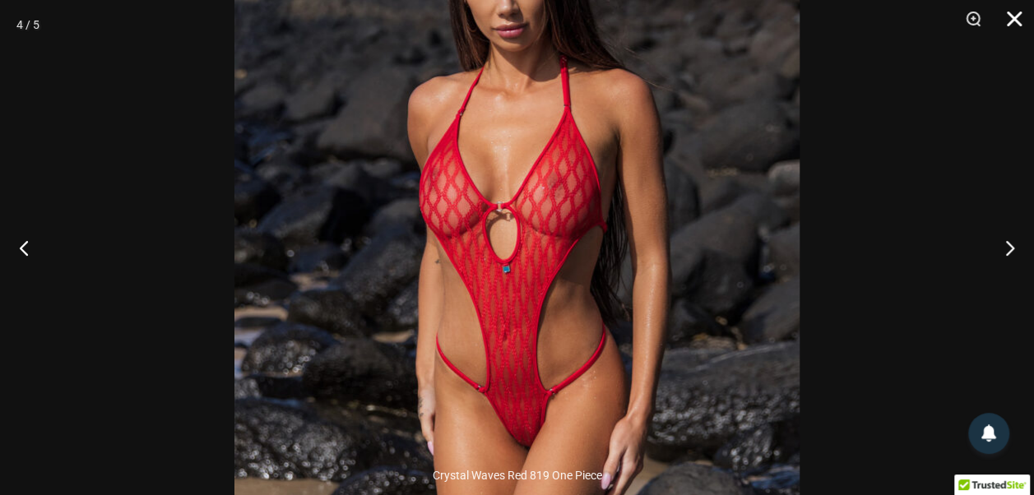
click at [1006, 20] on button "Close" at bounding box center [1008, 24] width 41 height 49
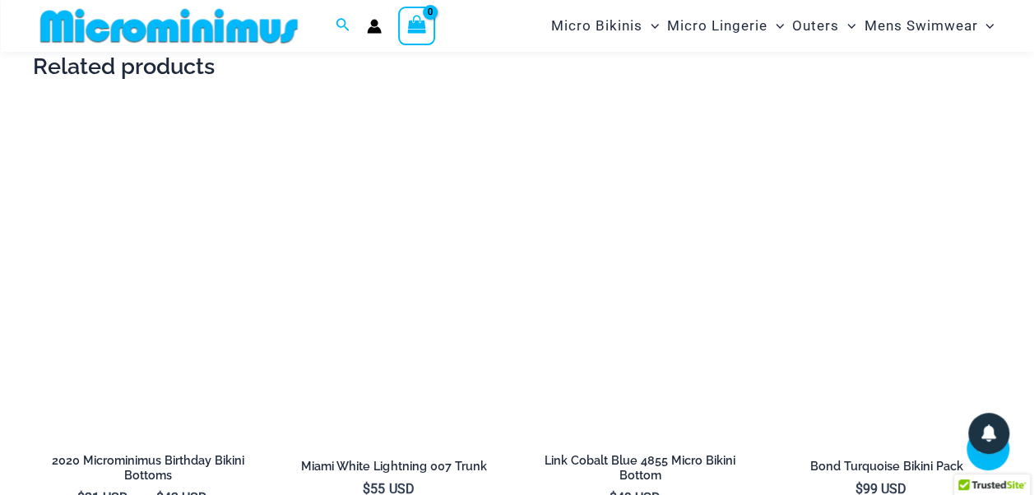
scroll to position [2515, 0]
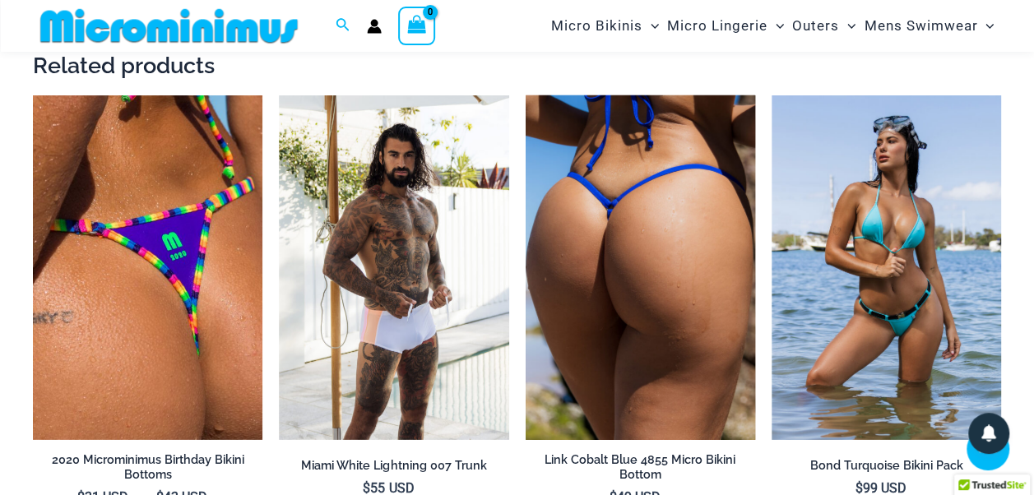
click at [664, 248] on img at bounding box center [639, 267] width 229 height 345
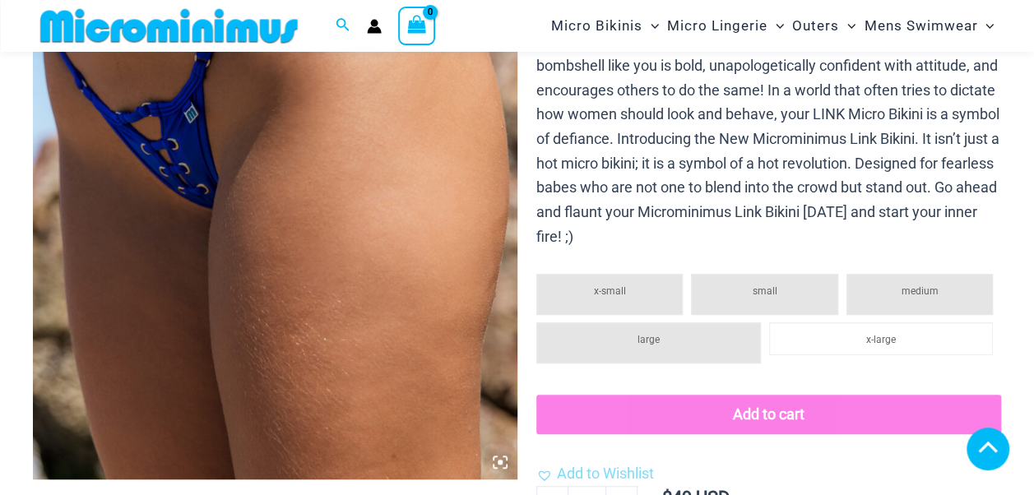
scroll to position [791, 0]
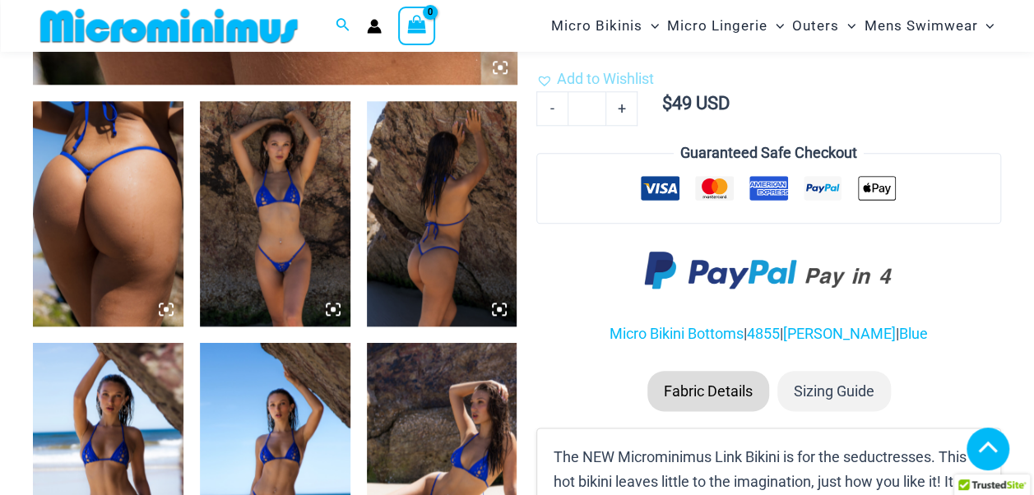
click at [292, 212] on img at bounding box center [275, 213] width 150 height 225
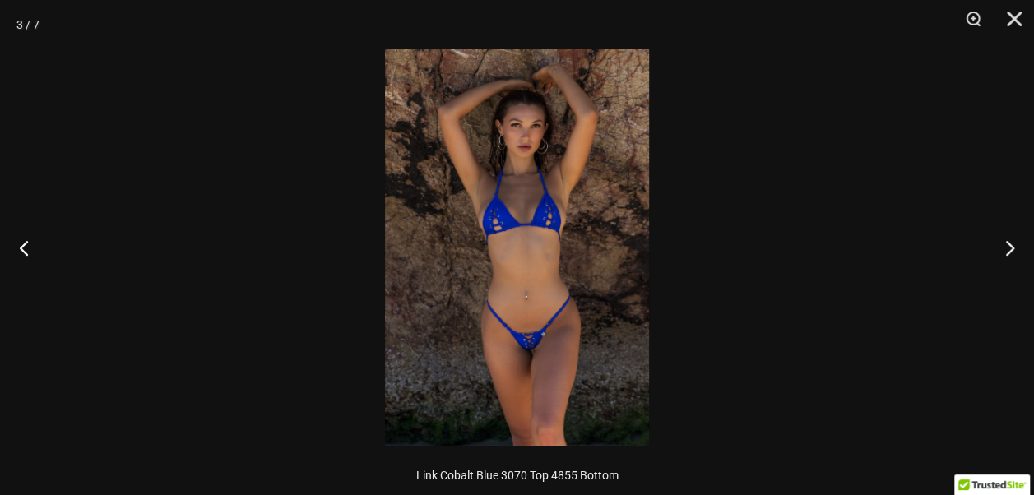
click at [497, 157] on img at bounding box center [517, 247] width 264 height 396
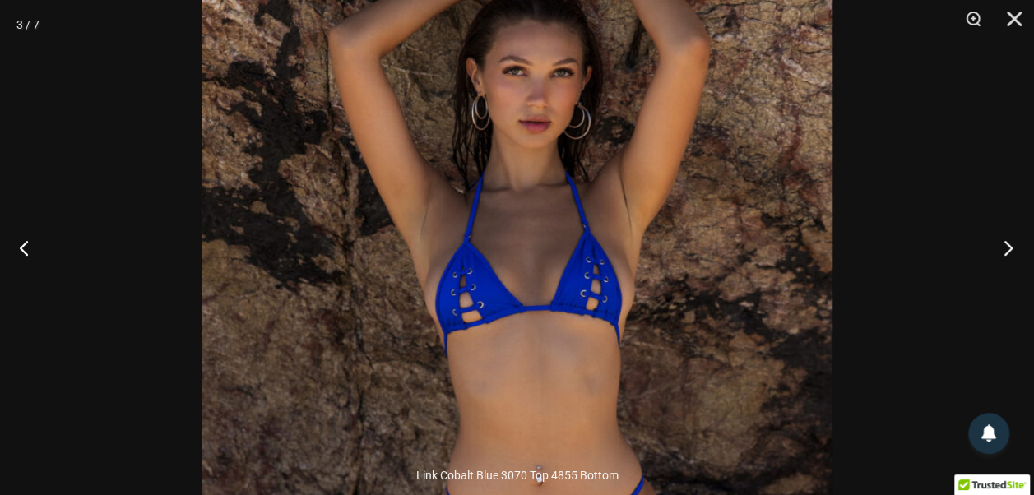
click at [1008, 242] on button "Next" at bounding box center [1003, 247] width 62 height 82
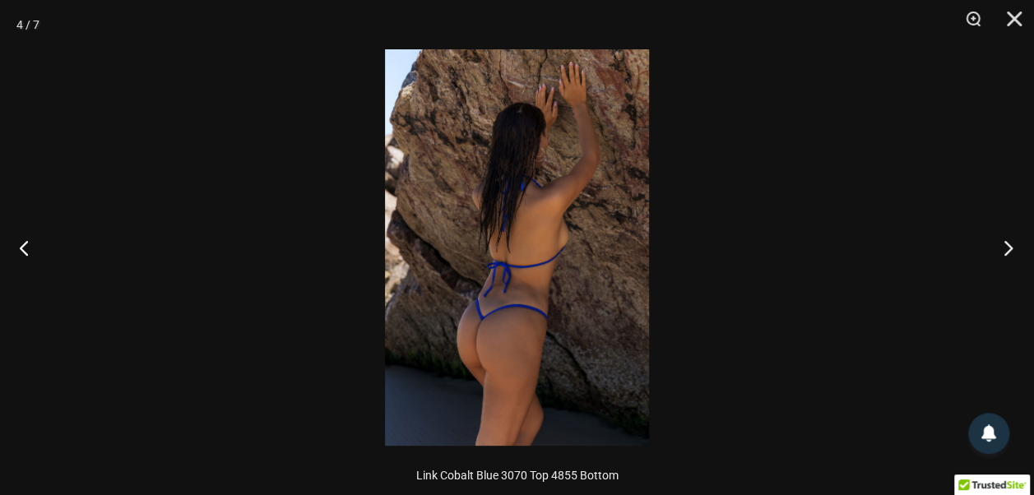
click at [1008, 242] on button "Next" at bounding box center [1003, 247] width 62 height 82
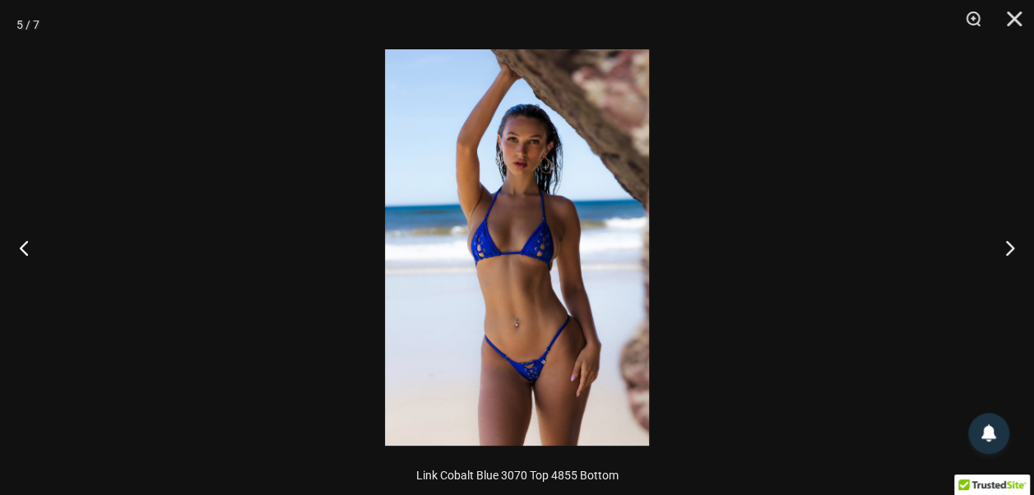
click at [490, 281] on img at bounding box center [517, 247] width 264 height 396
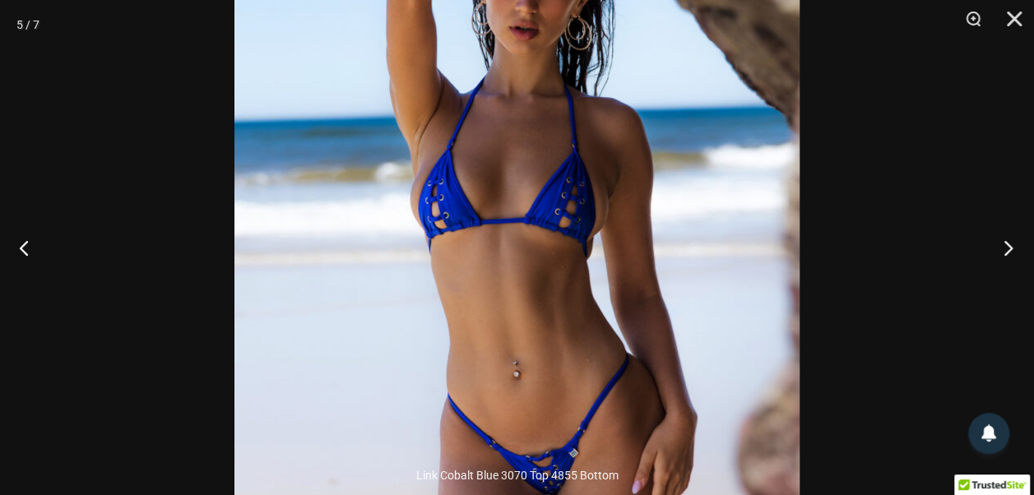
click at [1005, 243] on button "Next" at bounding box center [1003, 247] width 62 height 82
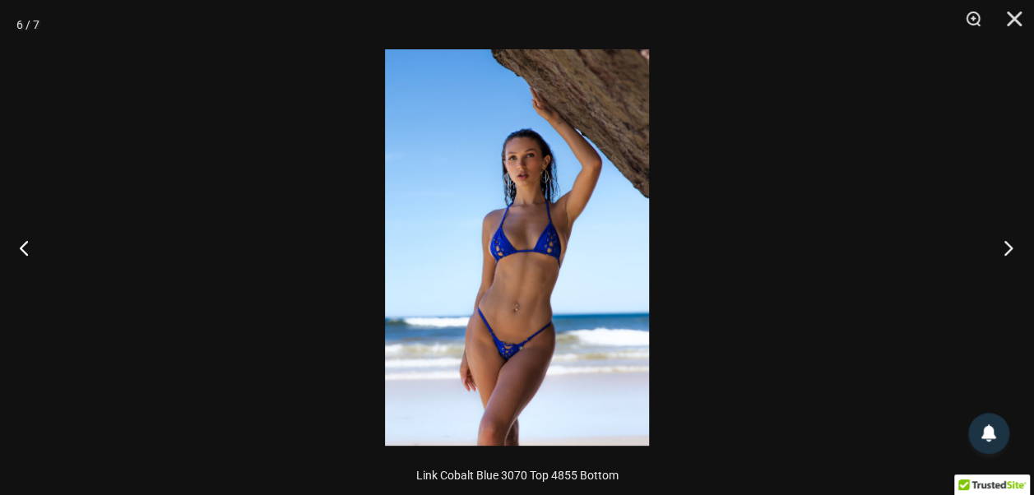
click at [1005, 243] on button "Next" at bounding box center [1003, 247] width 62 height 82
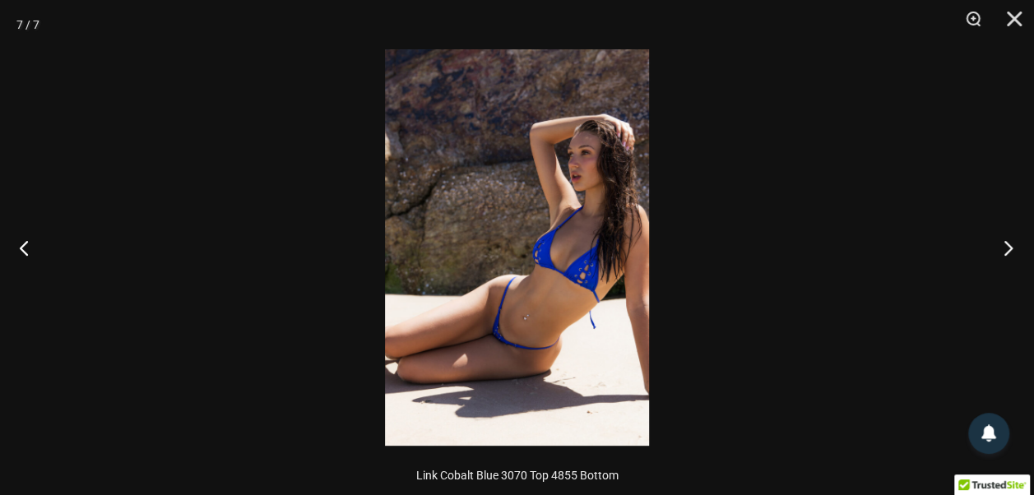
click at [1005, 243] on button "Next" at bounding box center [1003, 247] width 62 height 82
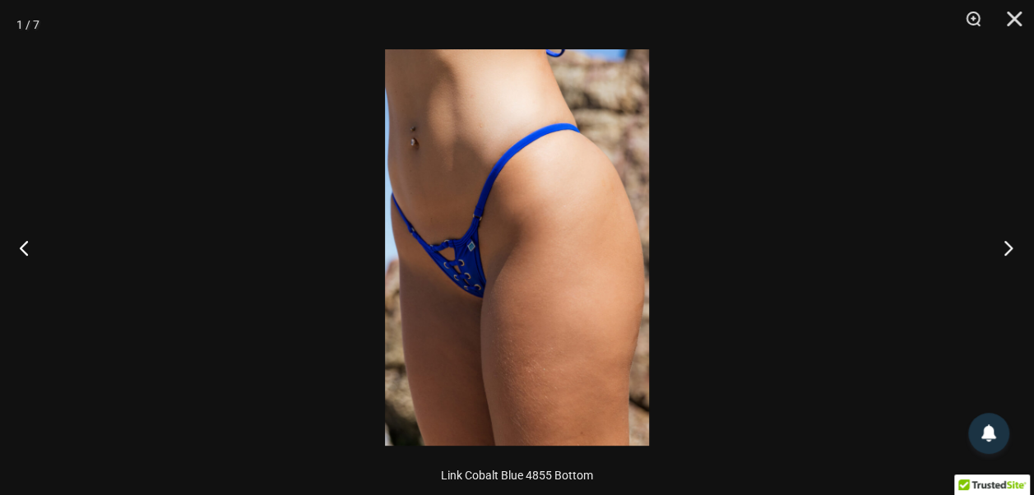
click at [999, 242] on button "Next" at bounding box center [1003, 247] width 62 height 82
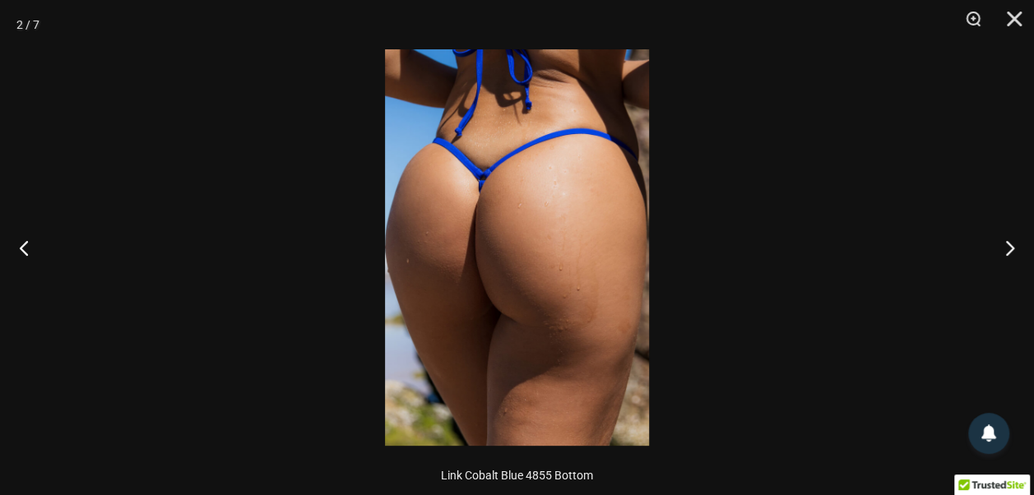
click at [588, 289] on img at bounding box center [517, 247] width 264 height 396
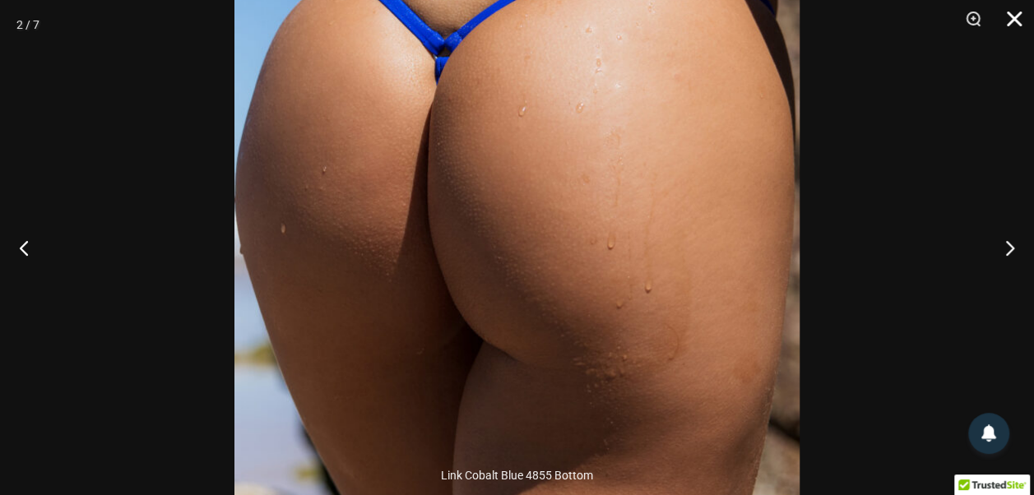
click at [1015, 23] on button "Close" at bounding box center [1008, 24] width 41 height 49
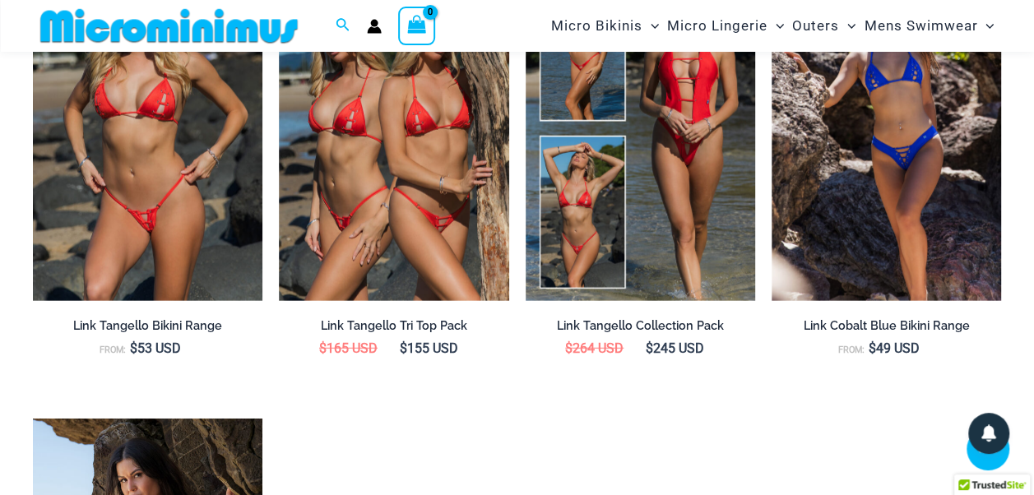
scroll to position [2057, 0]
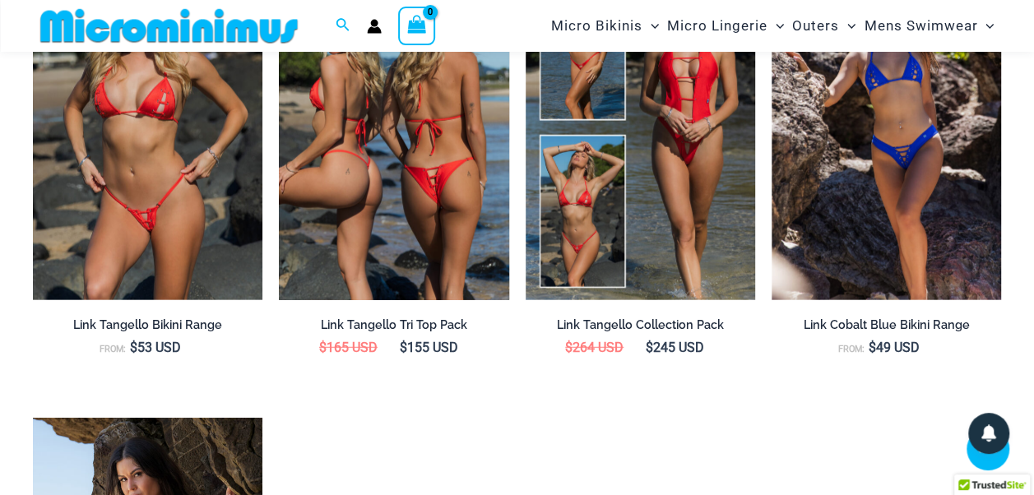
click at [370, 177] on img at bounding box center [393, 128] width 229 height 345
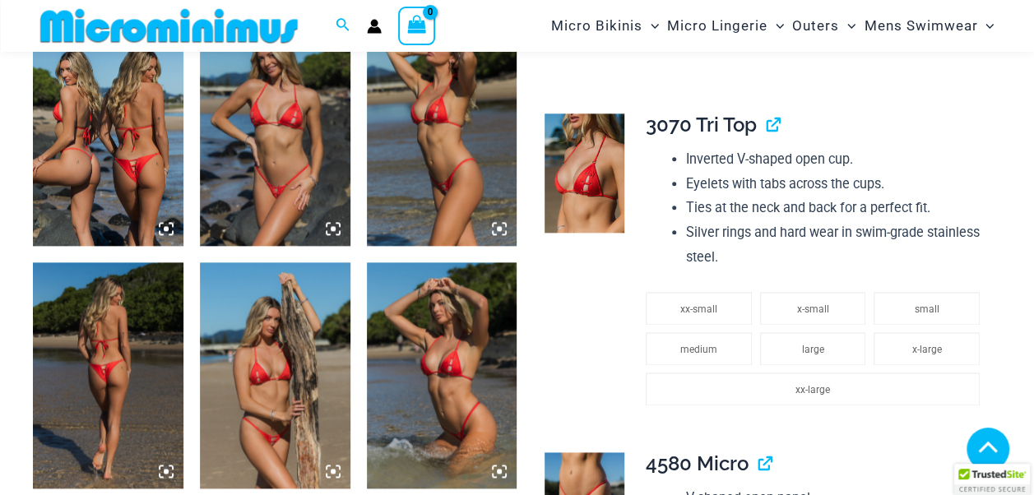
scroll to position [877, 0]
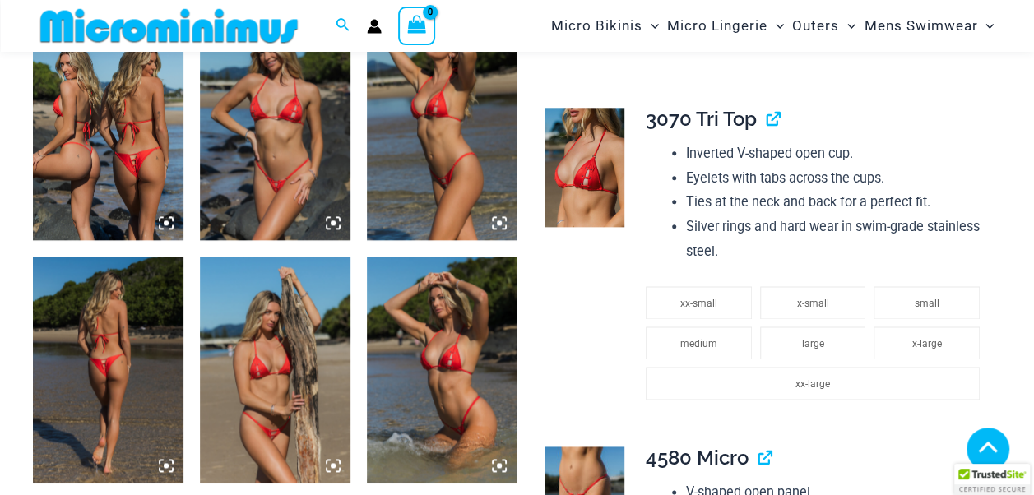
click at [403, 165] on img at bounding box center [442, 127] width 150 height 225
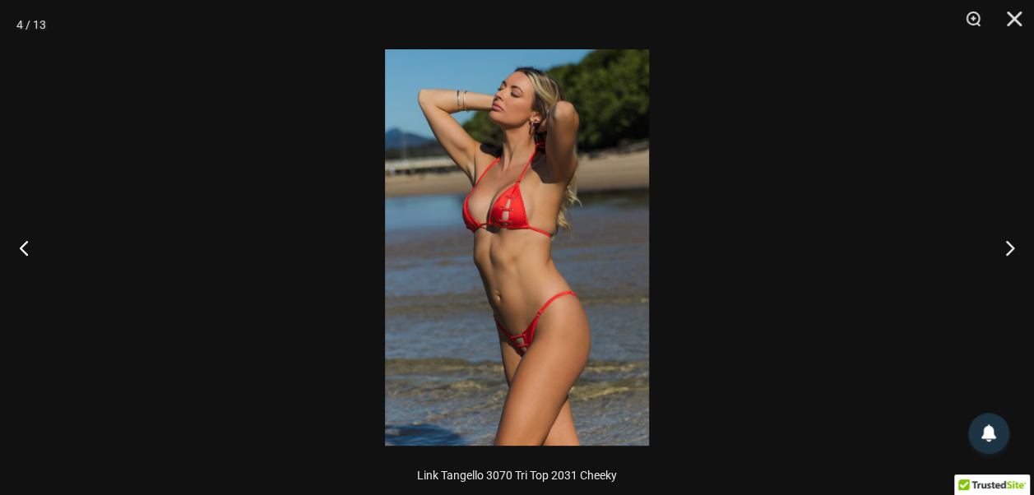
click at [487, 193] on img at bounding box center [517, 247] width 264 height 396
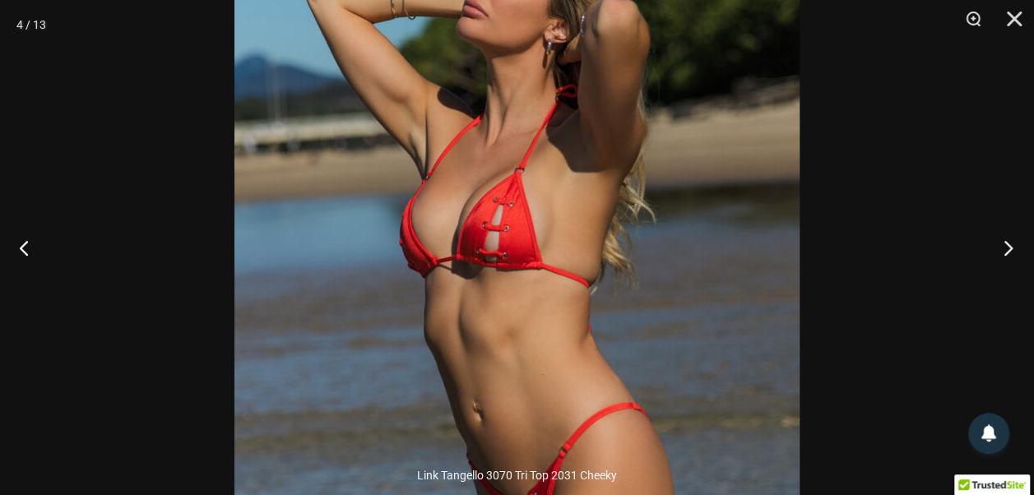
click at [1010, 245] on button "Next" at bounding box center [1003, 247] width 62 height 82
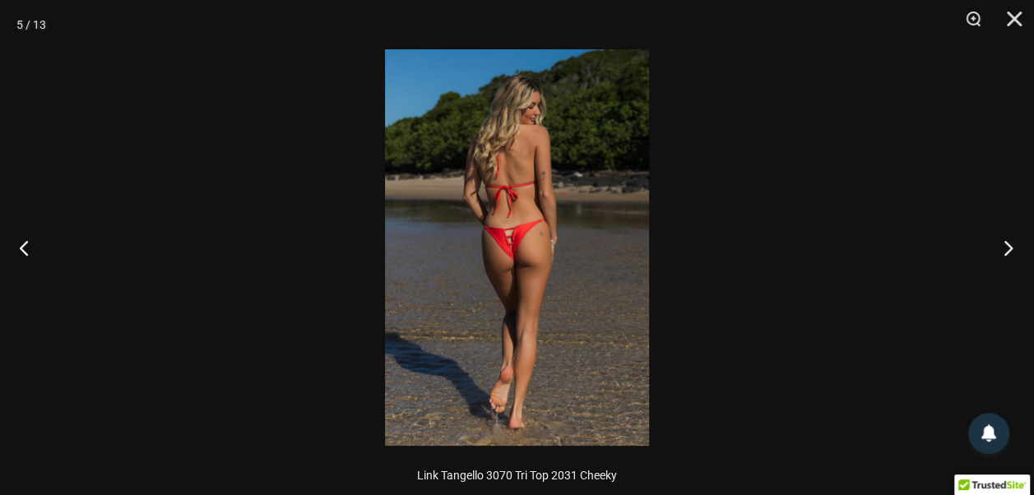
click at [1010, 245] on button "Next" at bounding box center [1003, 247] width 62 height 82
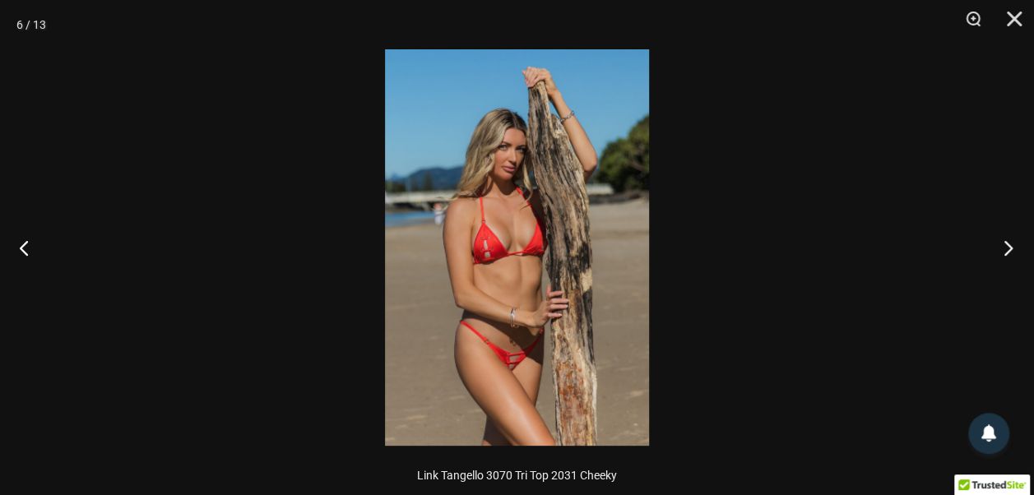
click at [1010, 245] on button "Next" at bounding box center [1003, 247] width 62 height 82
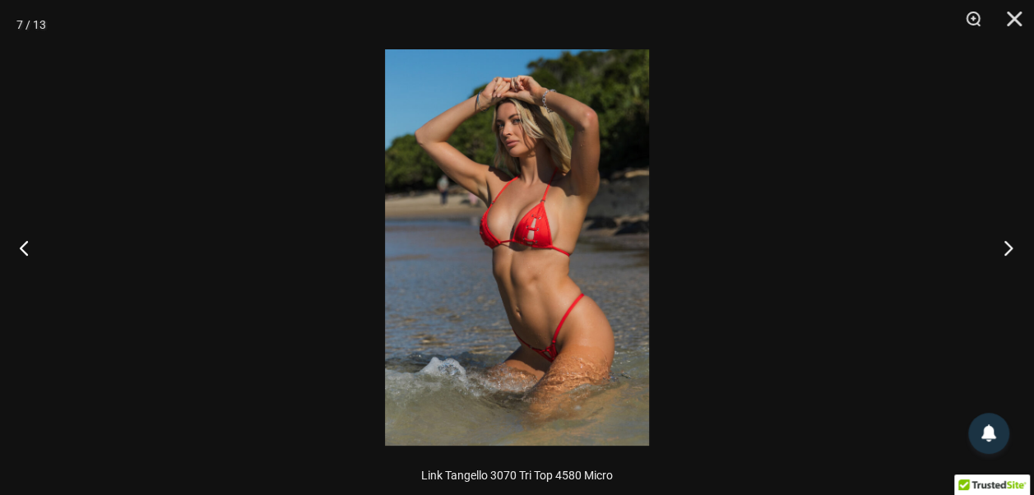
click at [1010, 245] on button "Next" at bounding box center [1003, 247] width 62 height 82
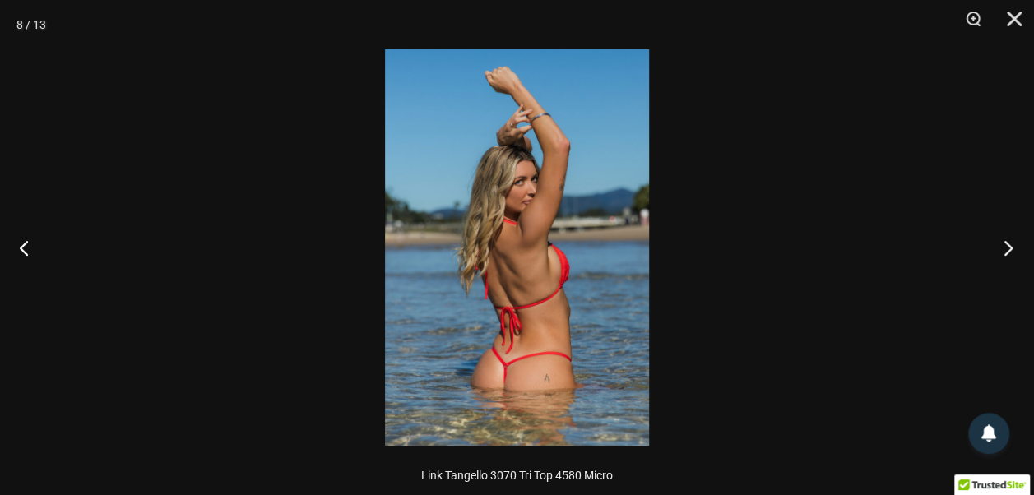
click at [1010, 245] on button "Next" at bounding box center [1003, 247] width 62 height 82
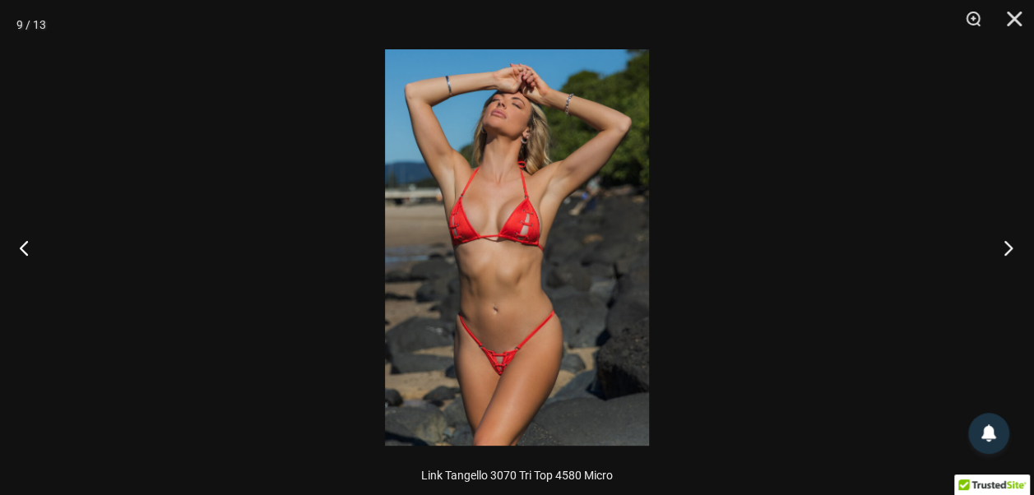
click at [1010, 245] on button "Next" at bounding box center [1003, 247] width 62 height 82
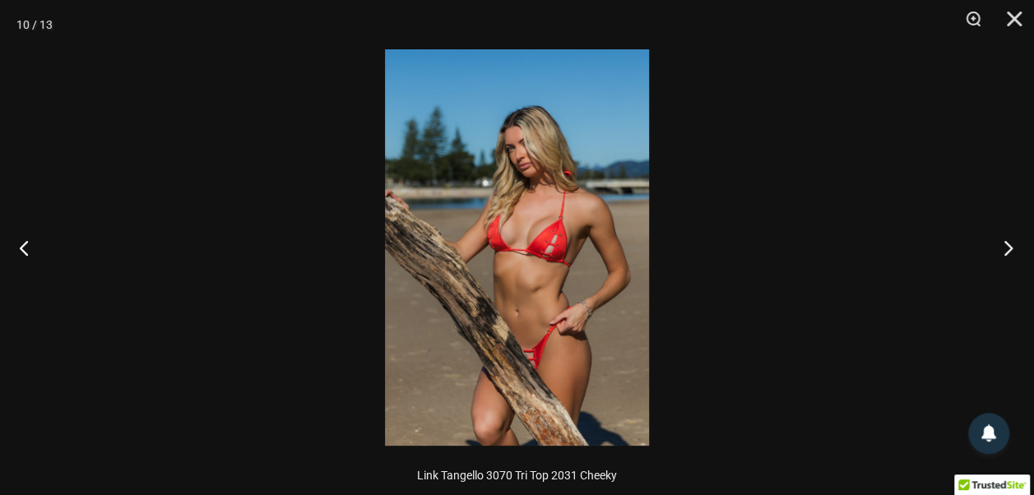
click at [1010, 245] on button "Next" at bounding box center [1003, 247] width 62 height 82
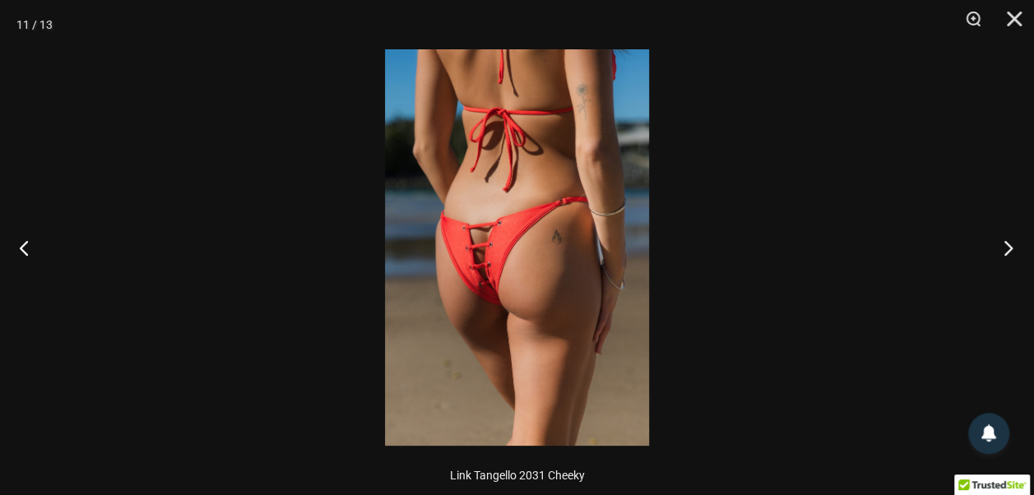
click at [1010, 245] on button "Next" at bounding box center [1003, 247] width 62 height 82
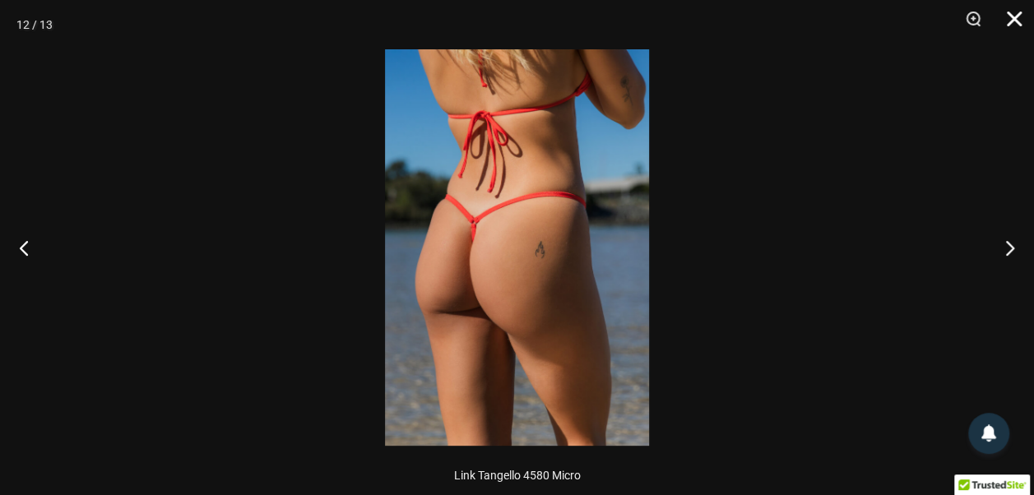
click at [1017, 24] on button "Close" at bounding box center [1008, 24] width 41 height 49
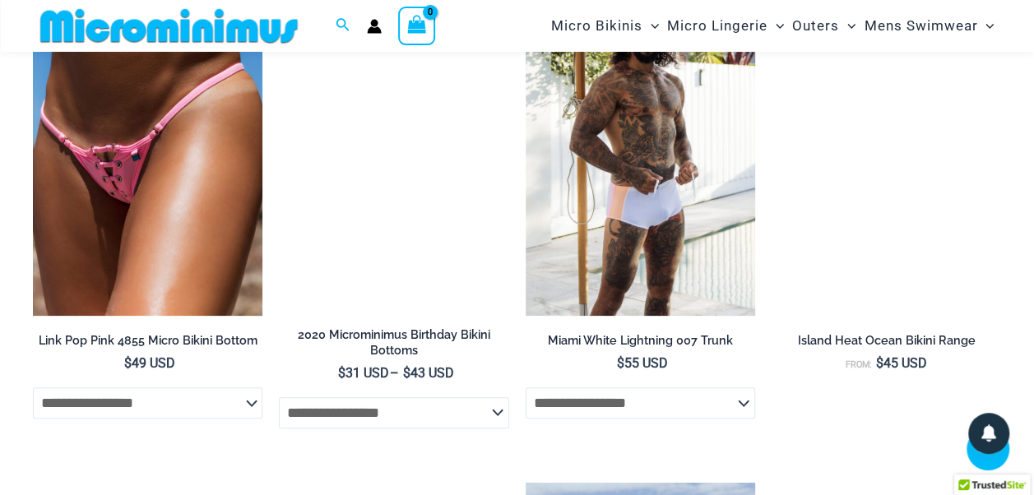
scroll to position [3440, 0]
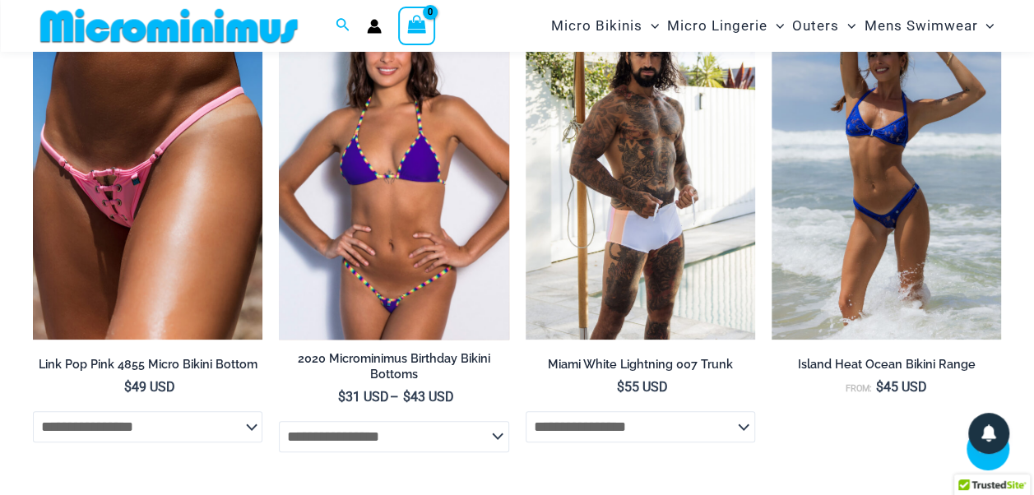
click at [434, 160] on img at bounding box center [393, 167] width 229 height 345
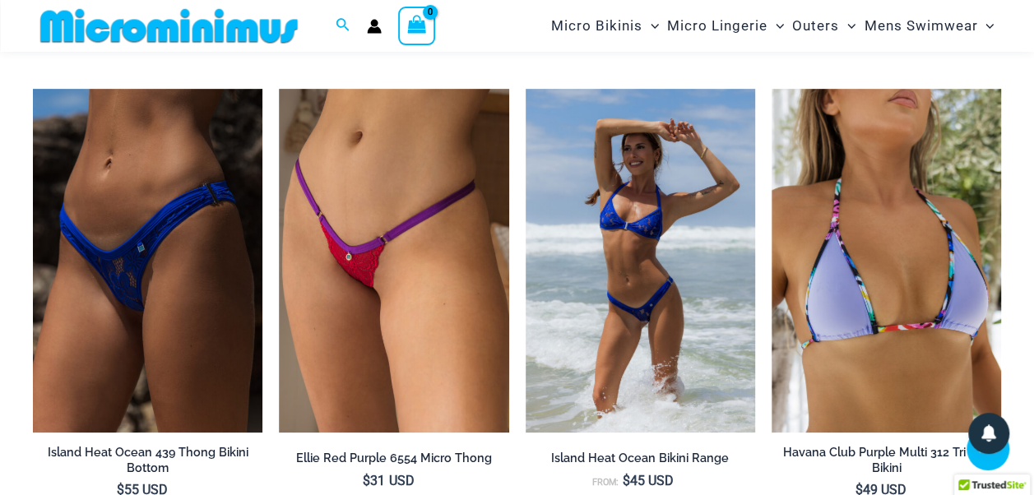
scroll to position [3306, 0]
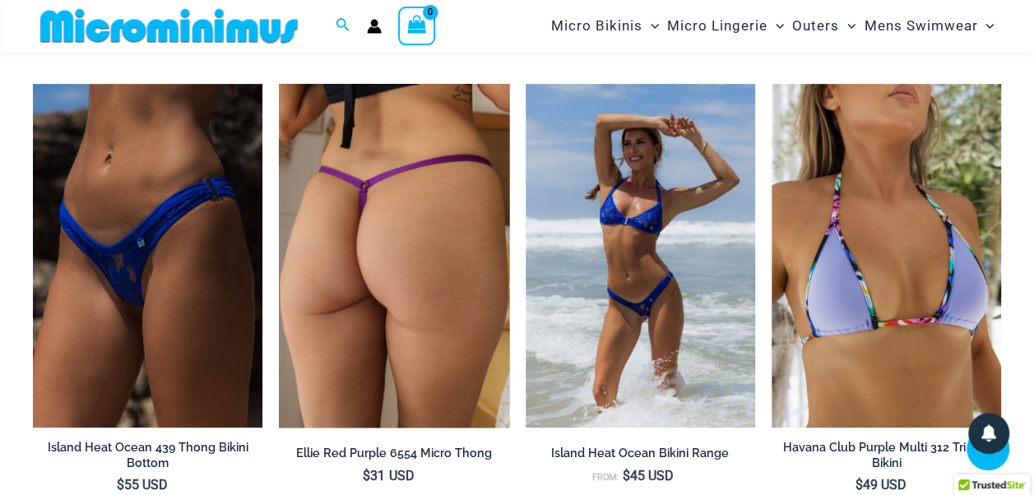
click at [396, 242] on img at bounding box center [393, 256] width 229 height 345
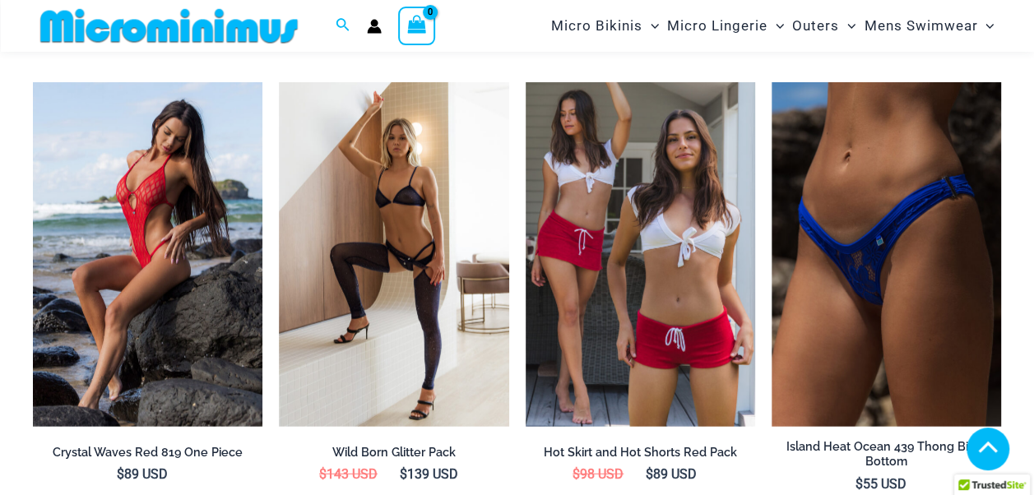
scroll to position [1932, 0]
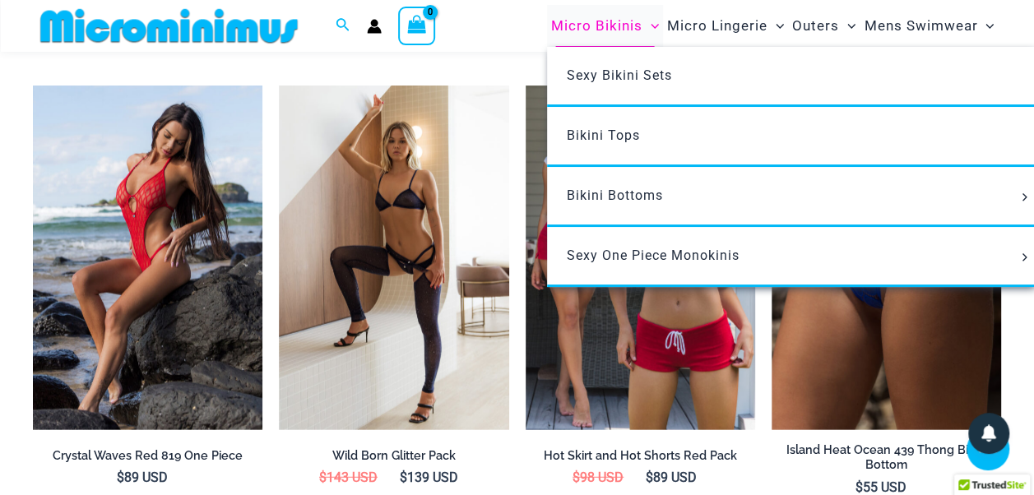
click at [613, 26] on span "Micro Bikinis" at bounding box center [596, 26] width 91 height 42
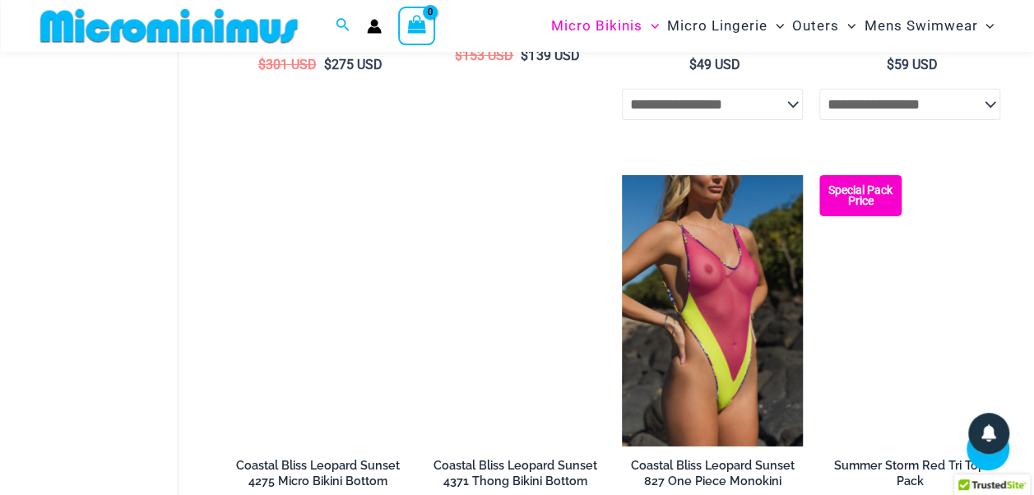
scroll to position [2607, 0]
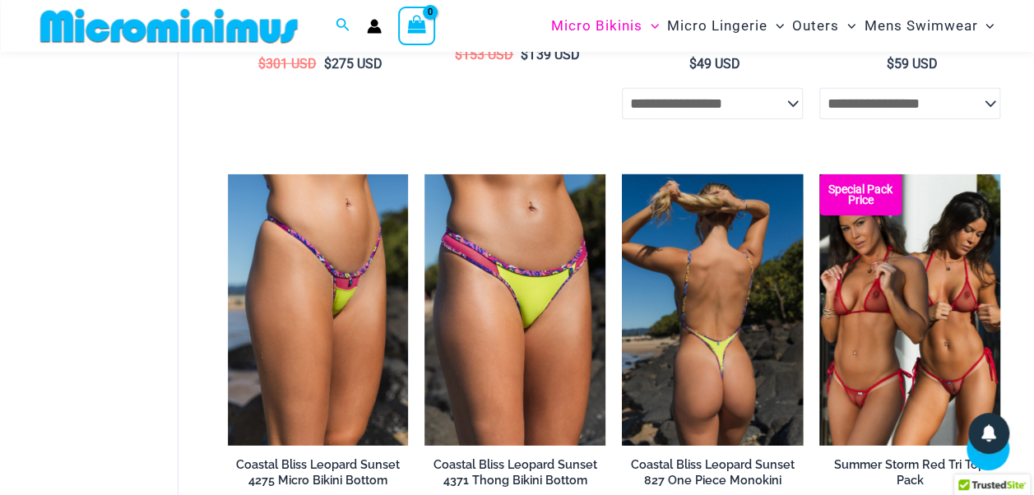
click at [691, 298] on img at bounding box center [712, 309] width 181 height 271
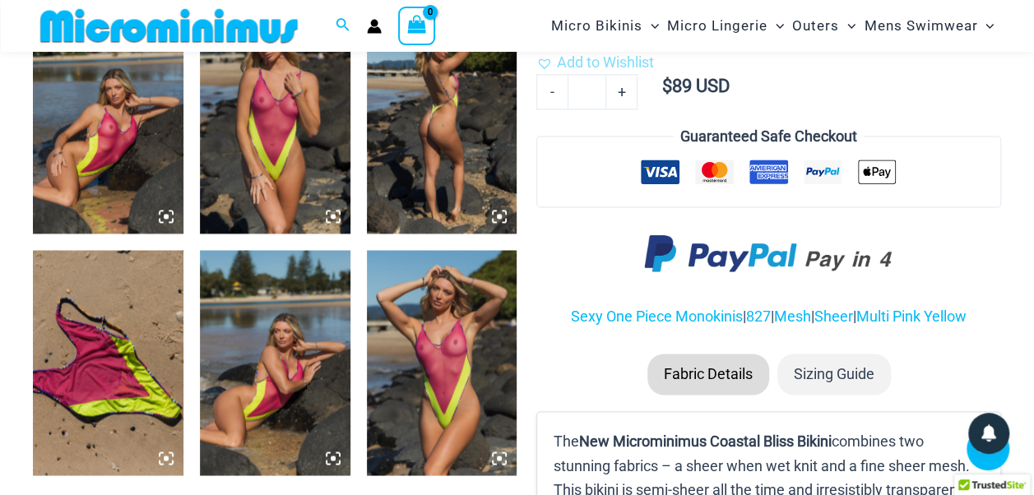
scroll to position [1126, 0]
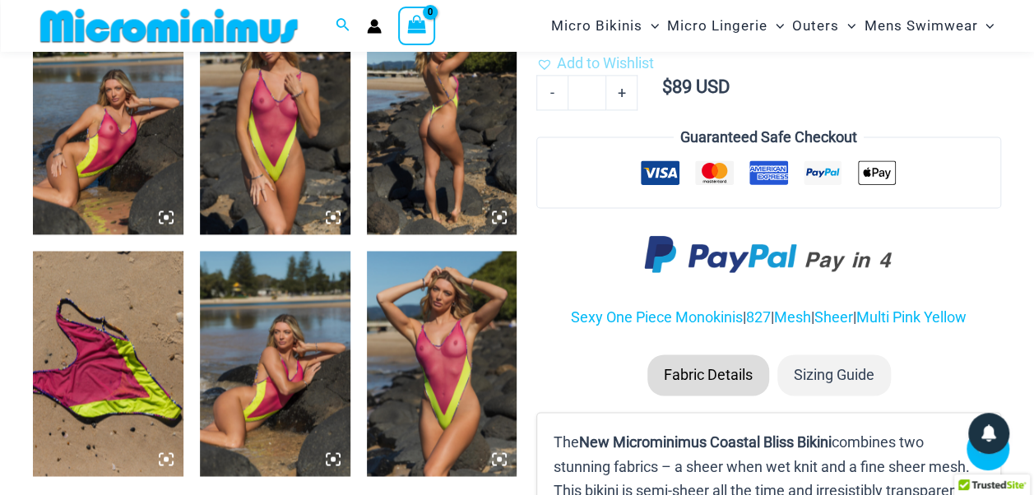
click at [421, 331] on img at bounding box center [442, 363] width 150 height 225
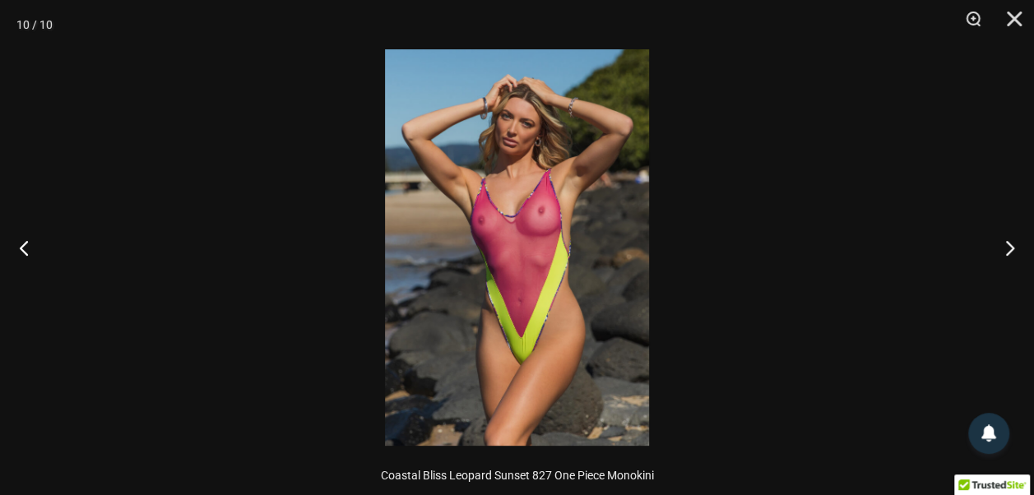
click at [510, 219] on img at bounding box center [517, 247] width 264 height 396
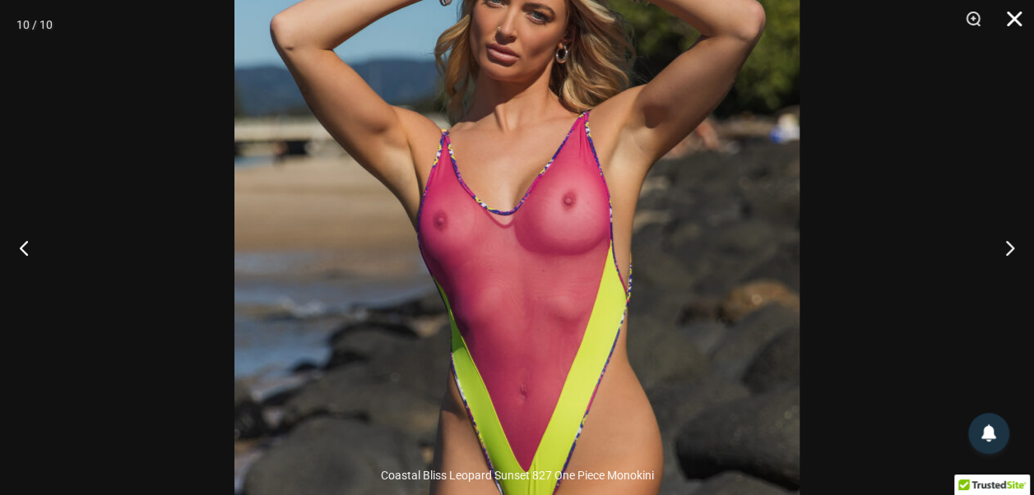
click at [1016, 8] on button "Close" at bounding box center [1008, 24] width 41 height 49
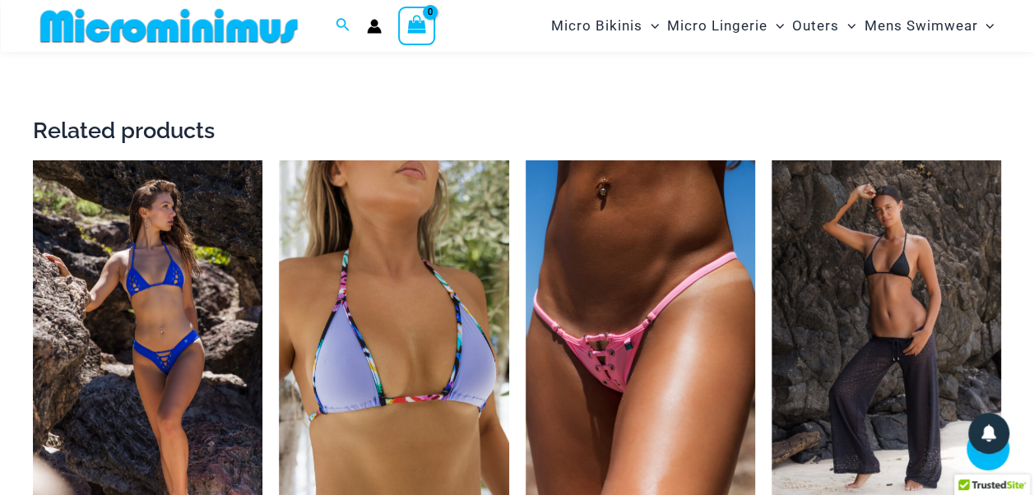
scroll to position [1718, 0]
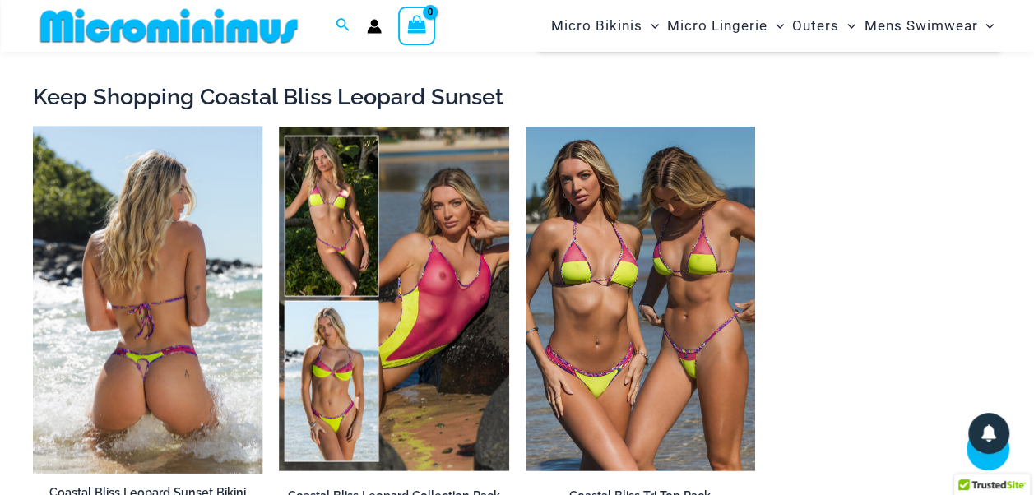
click at [198, 281] on img at bounding box center [147, 300] width 229 height 347
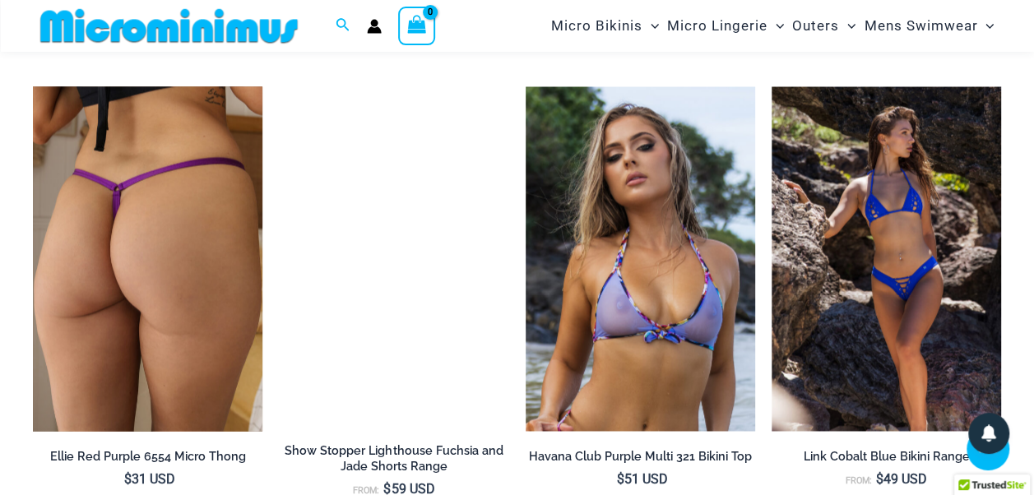
scroll to position [4356, 0]
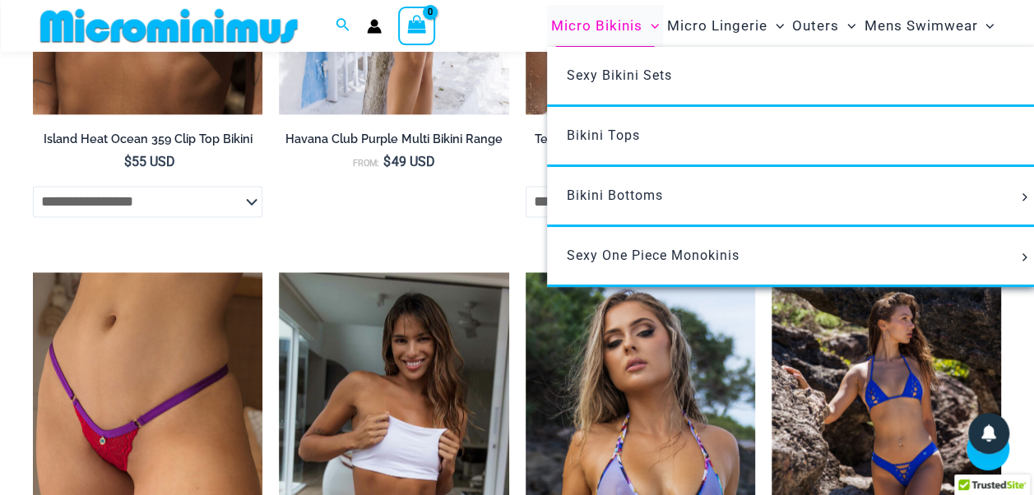
click at [577, 25] on span "Micro Bikinis" at bounding box center [596, 26] width 91 height 42
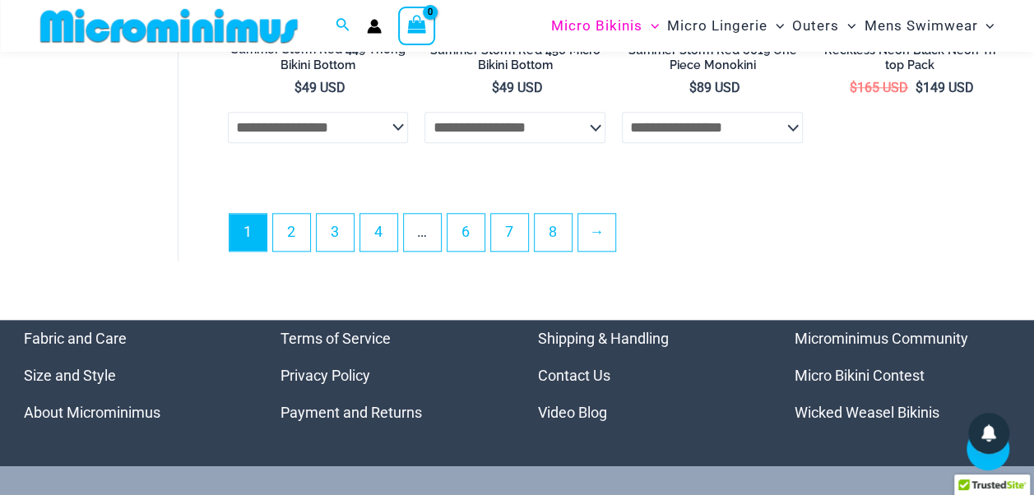
scroll to position [3938, 0]
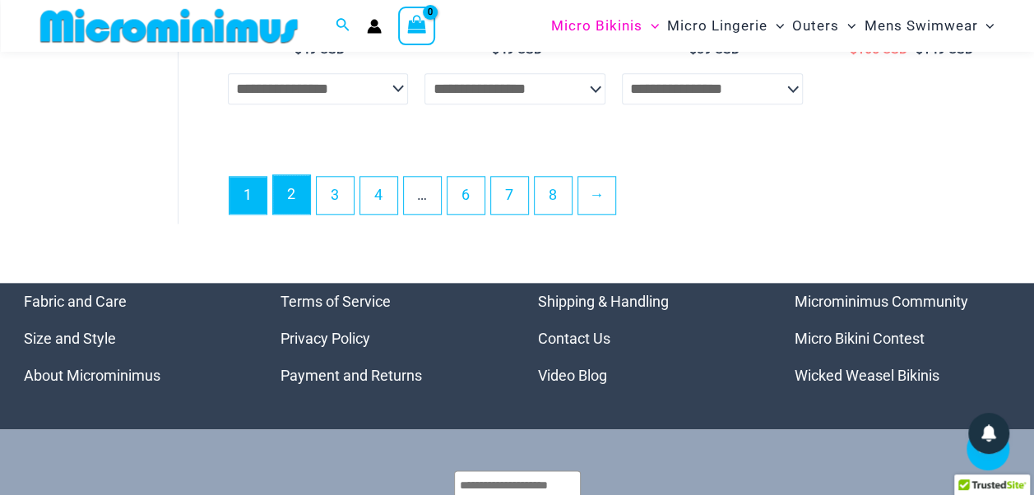
click at [303, 202] on link "2" at bounding box center [291, 194] width 37 height 39
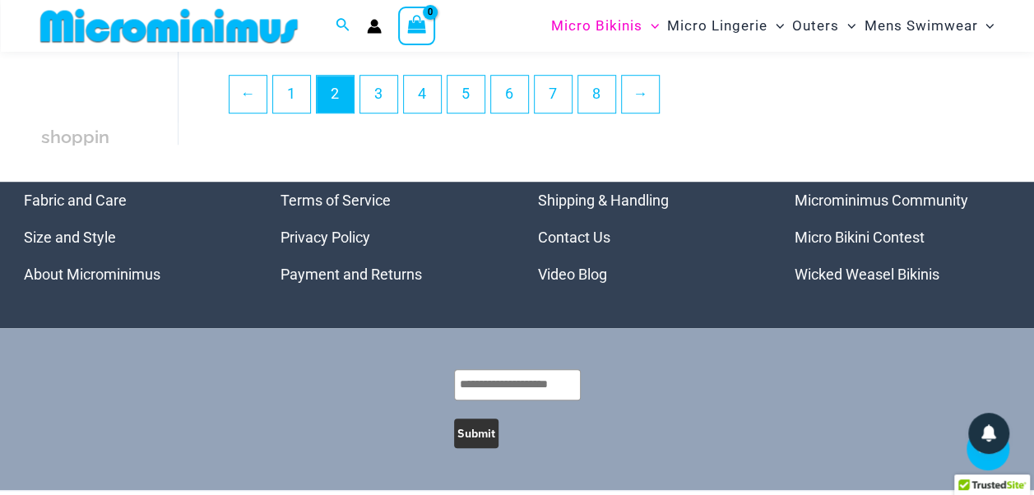
scroll to position [3631, 0]
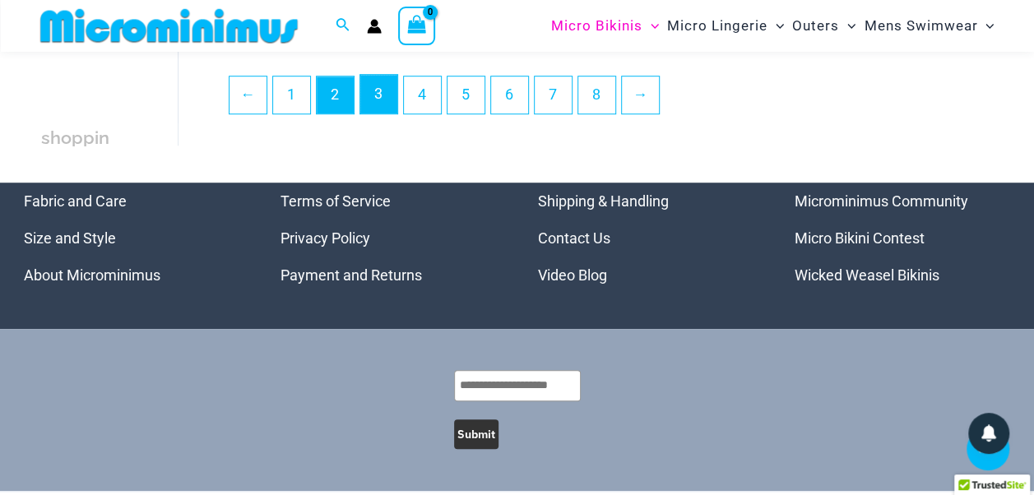
click at [372, 90] on link "3" at bounding box center [378, 94] width 37 height 39
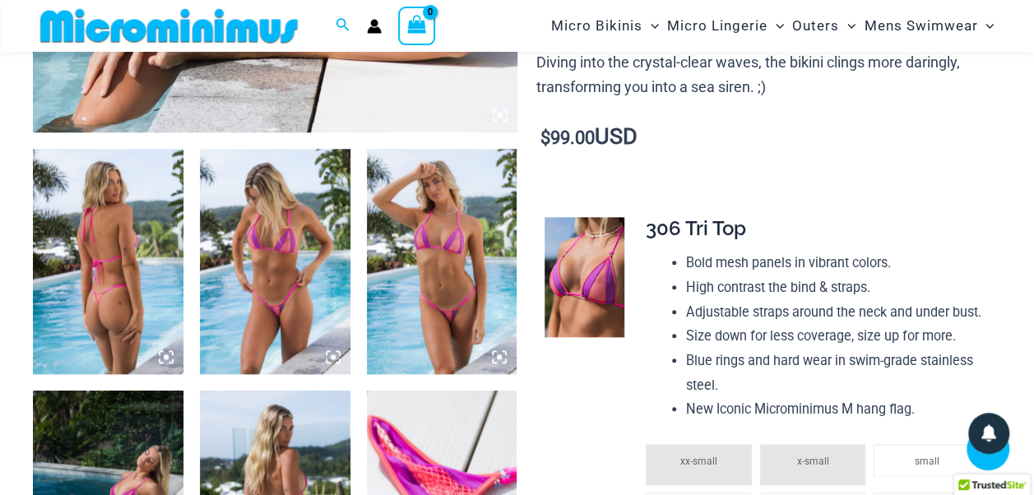
scroll to position [740, 0]
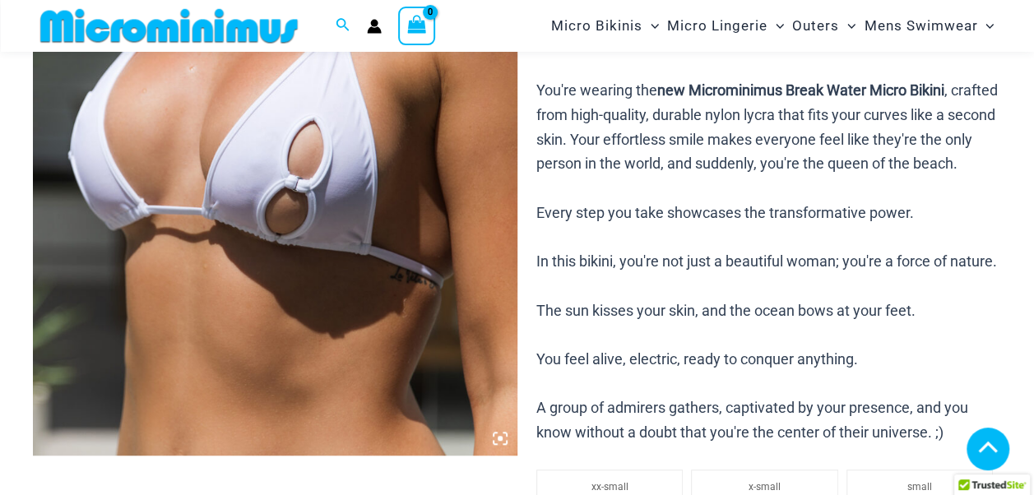
scroll to position [421, 0]
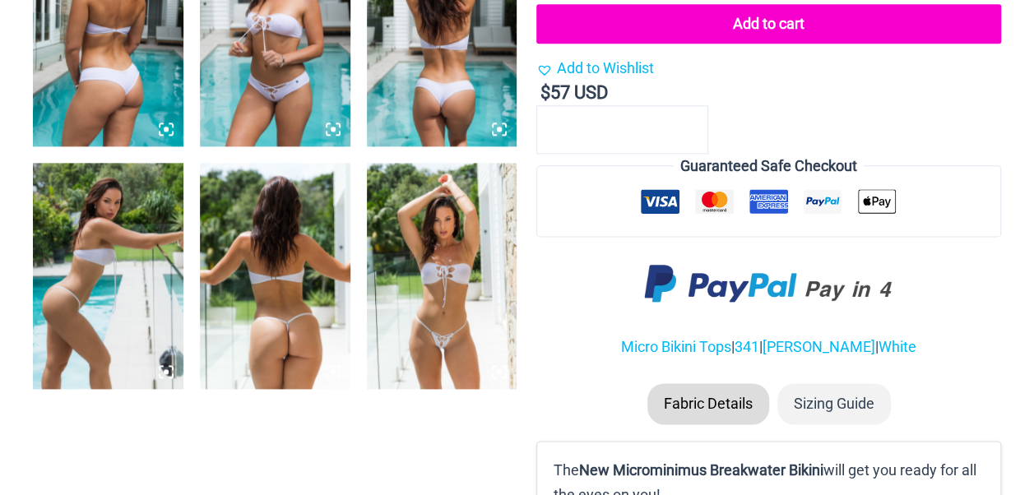
scroll to position [985, 0]
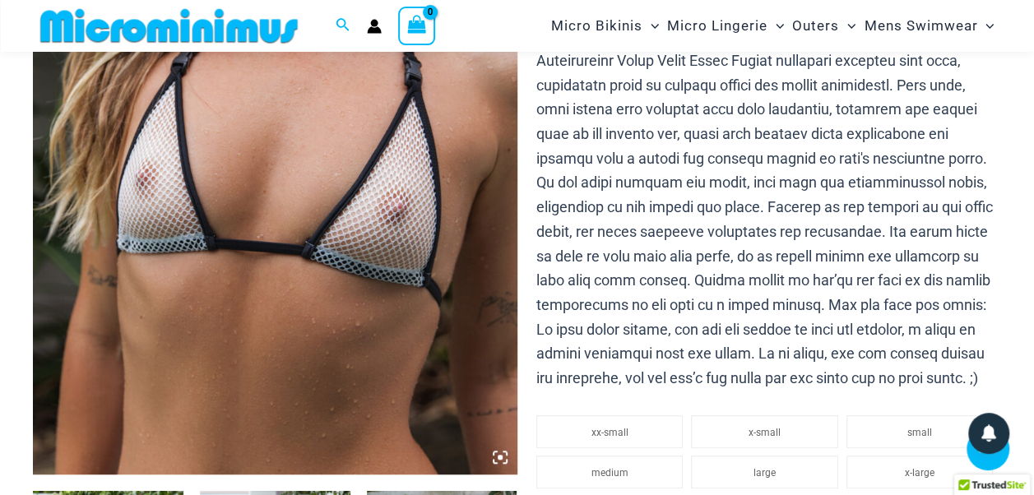
scroll to position [368, 0]
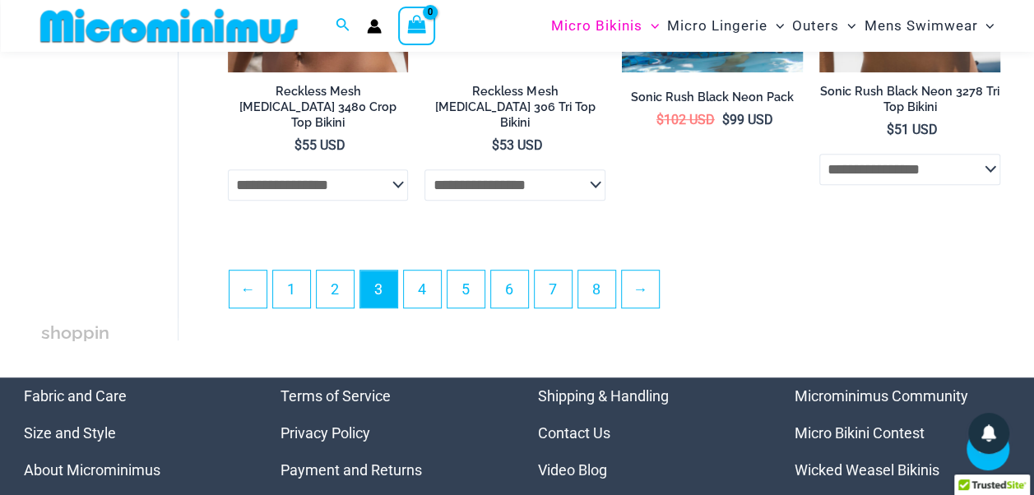
scroll to position [3467, 0]
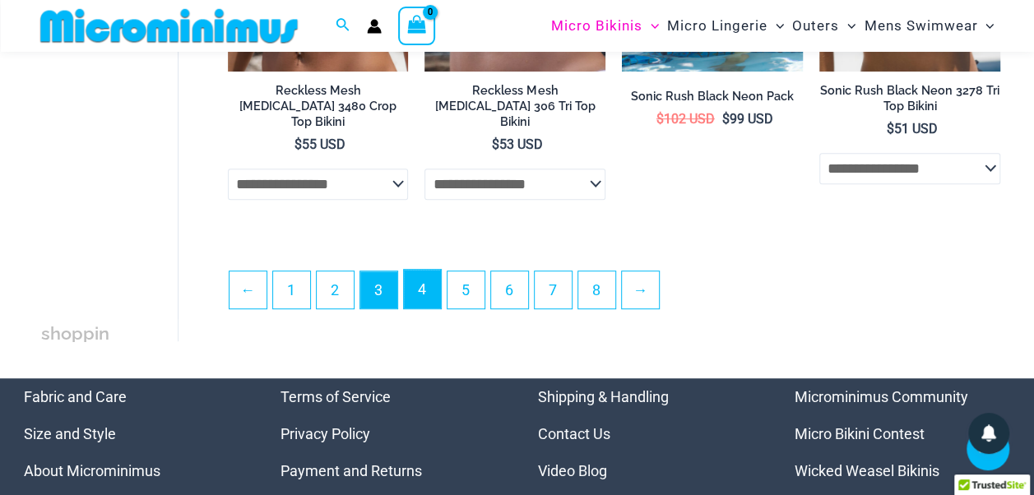
click at [421, 270] on link "4" at bounding box center [422, 289] width 37 height 39
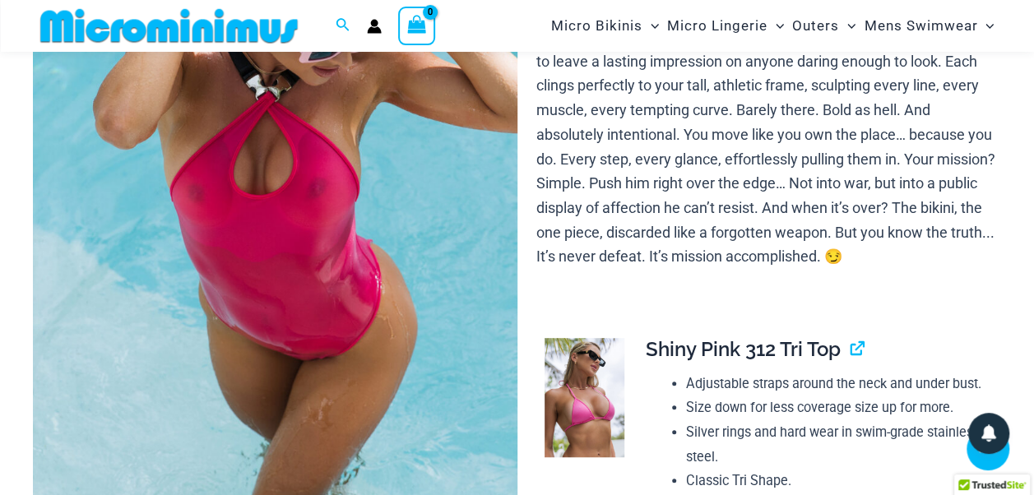
scroll to position [229, 0]
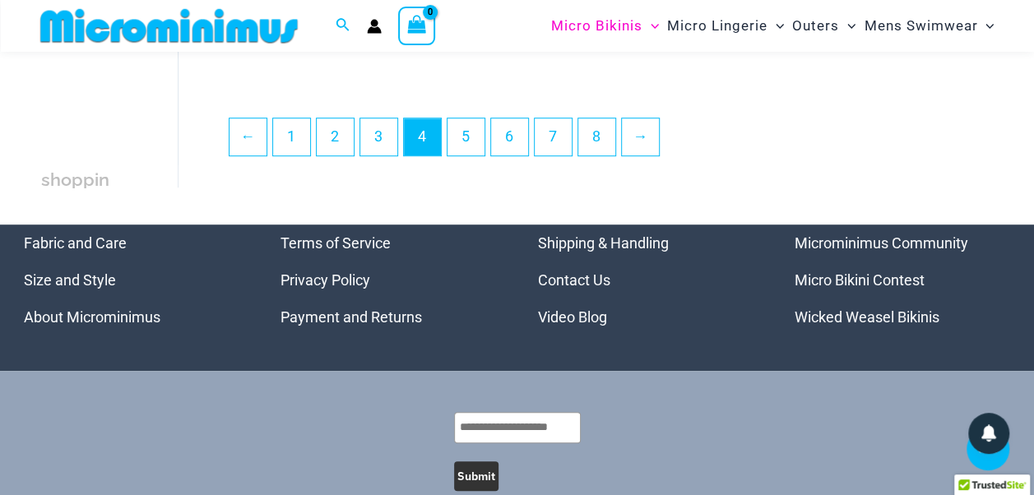
scroll to position [3550, 0]
click at [468, 136] on link "5" at bounding box center [465, 136] width 37 height 39
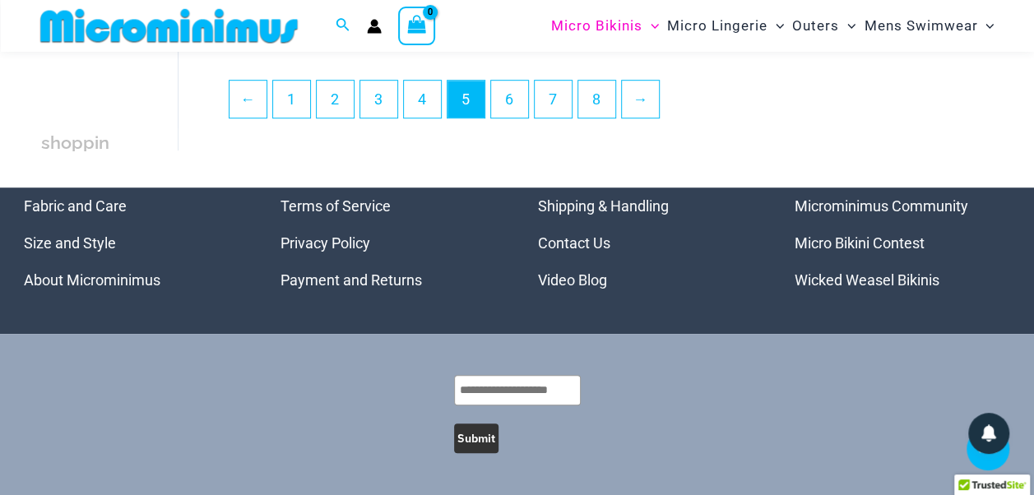
scroll to position [3602, 0]
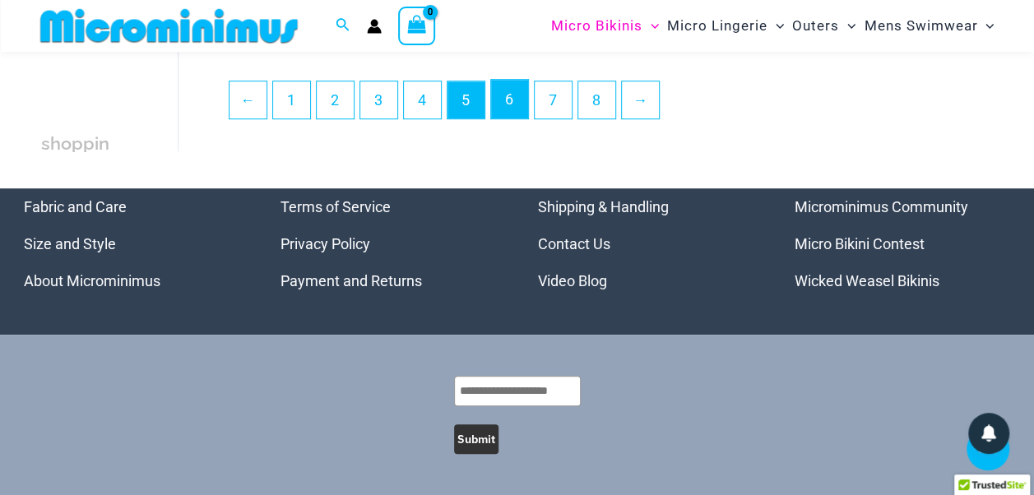
click at [511, 104] on link "6" at bounding box center [509, 99] width 37 height 39
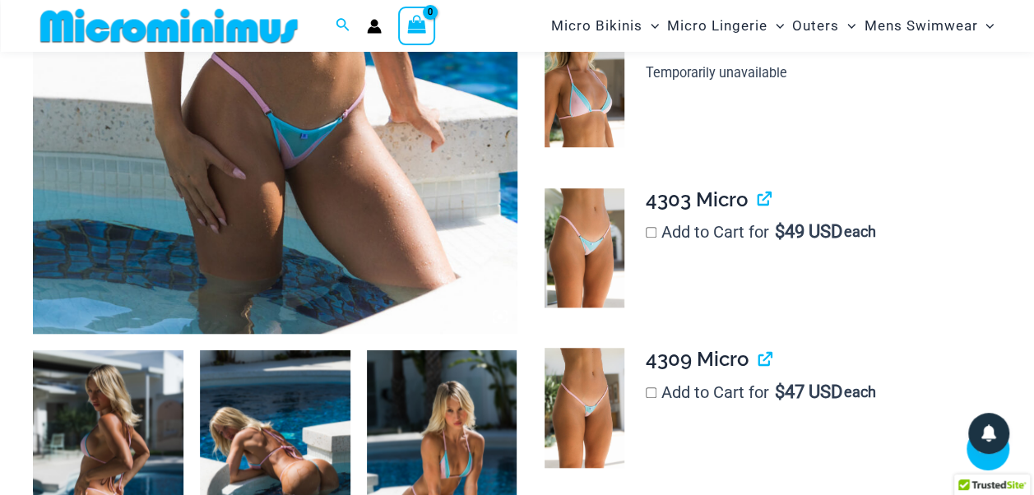
scroll to position [516, 0]
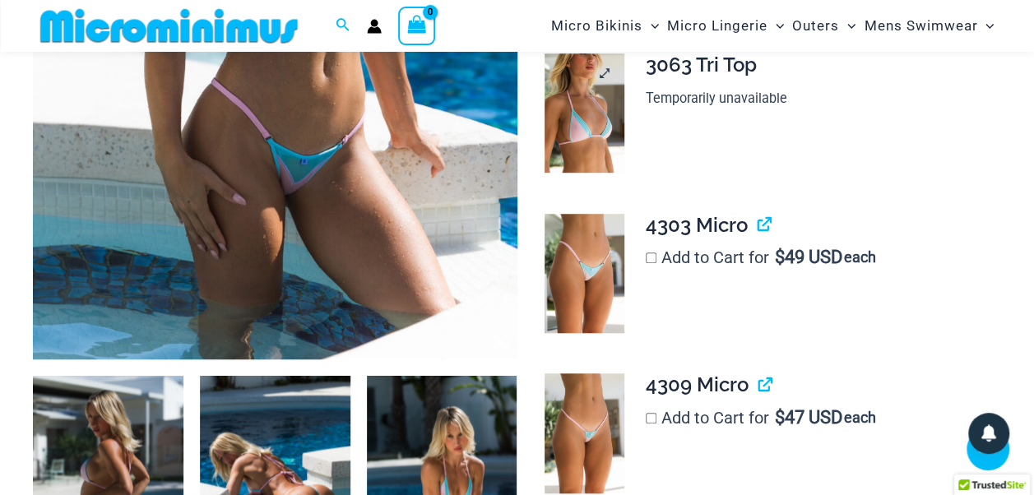
click at [579, 113] on img at bounding box center [584, 112] width 80 height 119
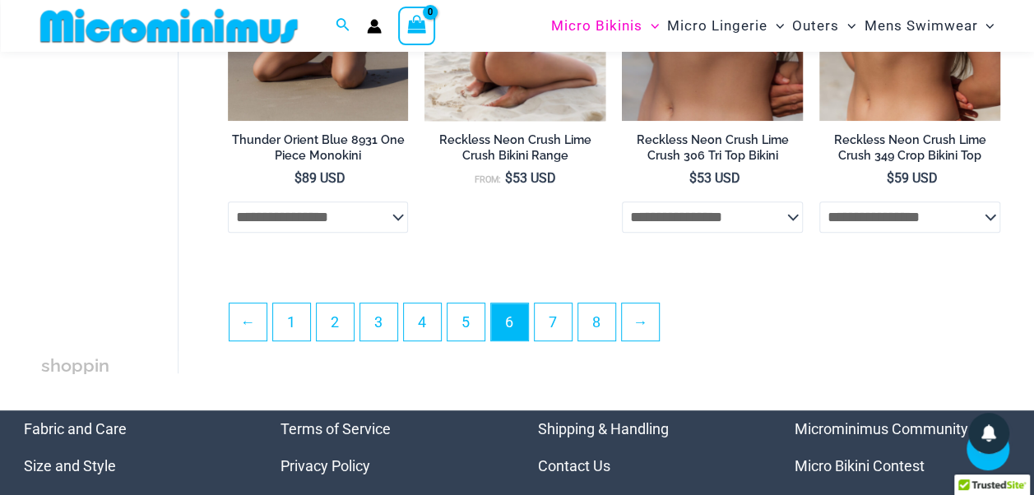
scroll to position [3368, 0]
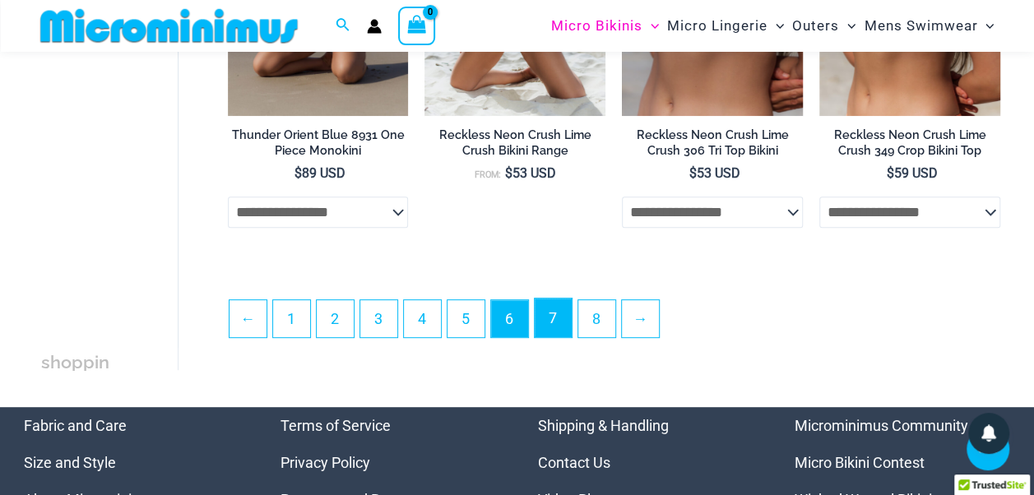
click at [547, 310] on link "7" at bounding box center [552, 317] width 37 height 39
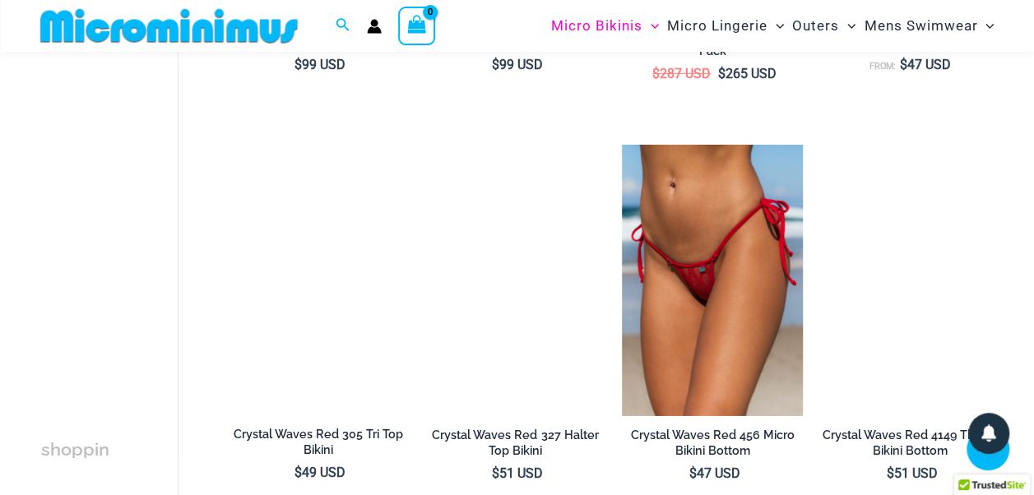
scroll to position [2631, 0]
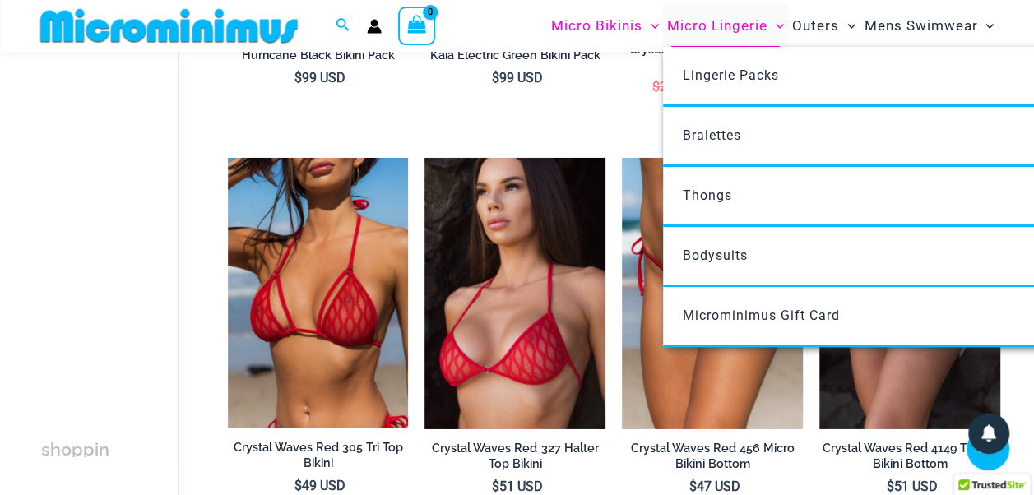
click at [711, 31] on span "Micro Lingerie" at bounding box center [717, 26] width 100 height 42
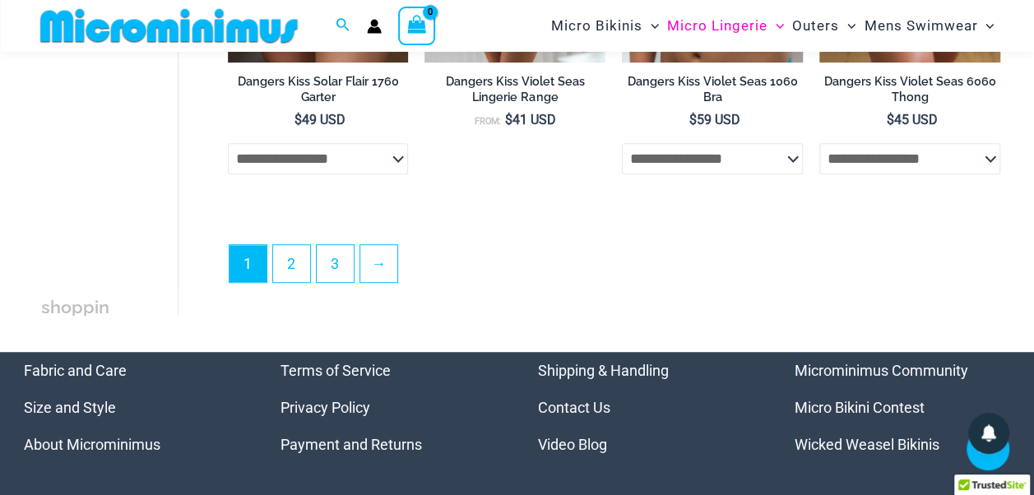
scroll to position [3768, 0]
